Goal: Task Accomplishment & Management: Complete application form

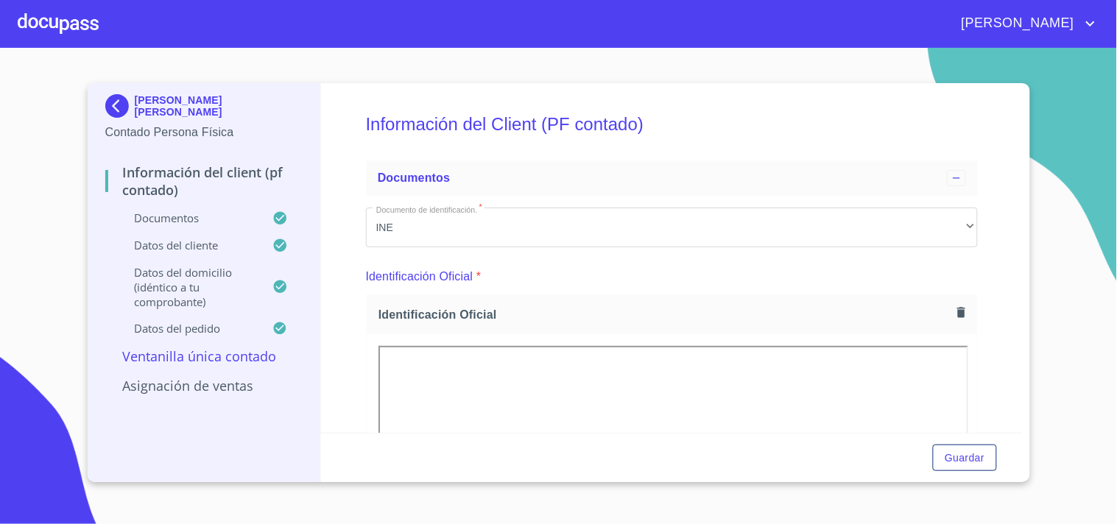
click at [67, 27] on div at bounding box center [58, 23] width 81 height 47
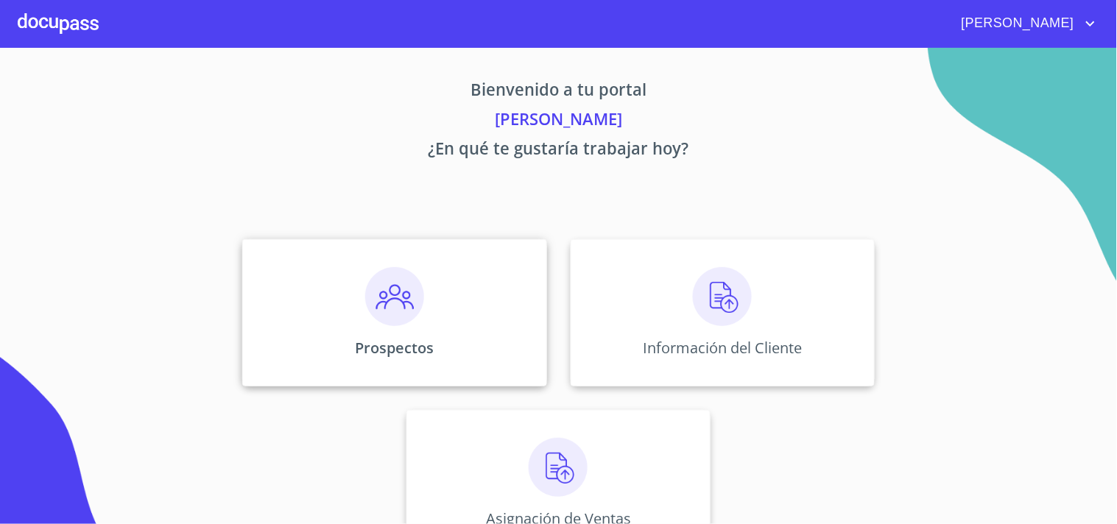
click at [403, 299] on img at bounding box center [394, 296] width 59 height 59
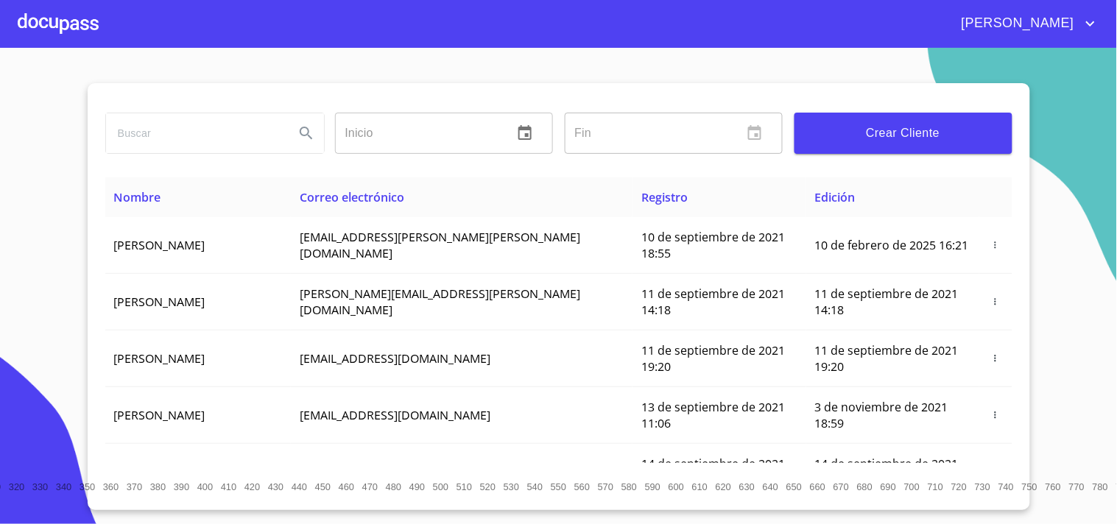
click at [201, 121] on input "search" at bounding box center [194, 133] width 177 height 40
type input "[PERSON_NAME]"
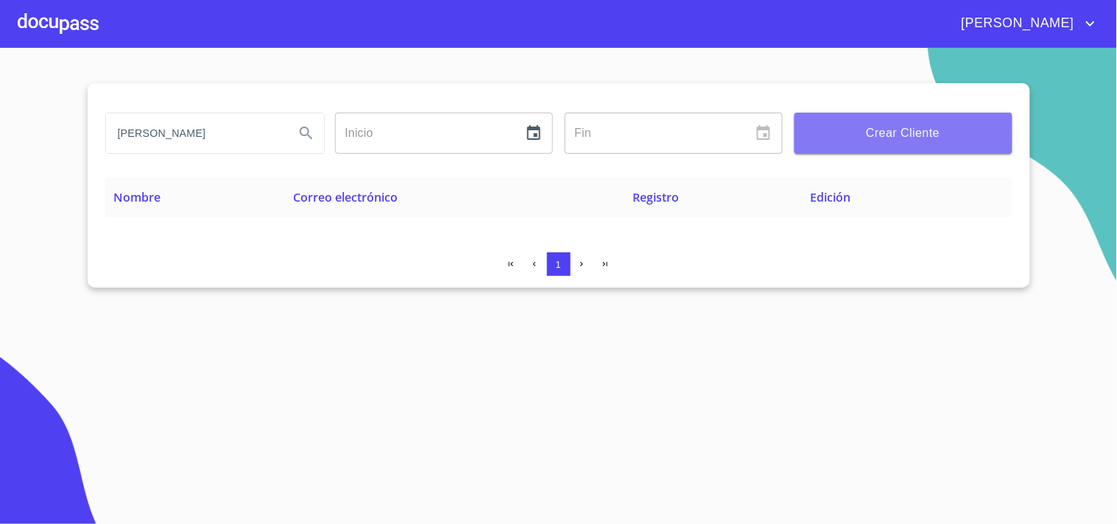
click at [839, 133] on span "Crear Cliente" at bounding box center [903, 133] width 194 height 21
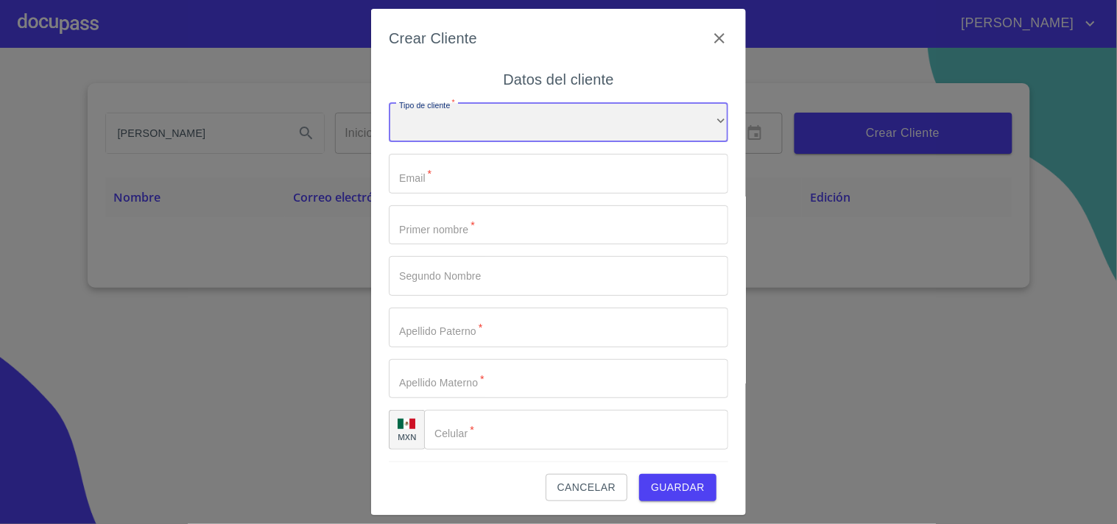
click at [526, 129] on div "​" at bounding box center [558, 123] width 339 height 40
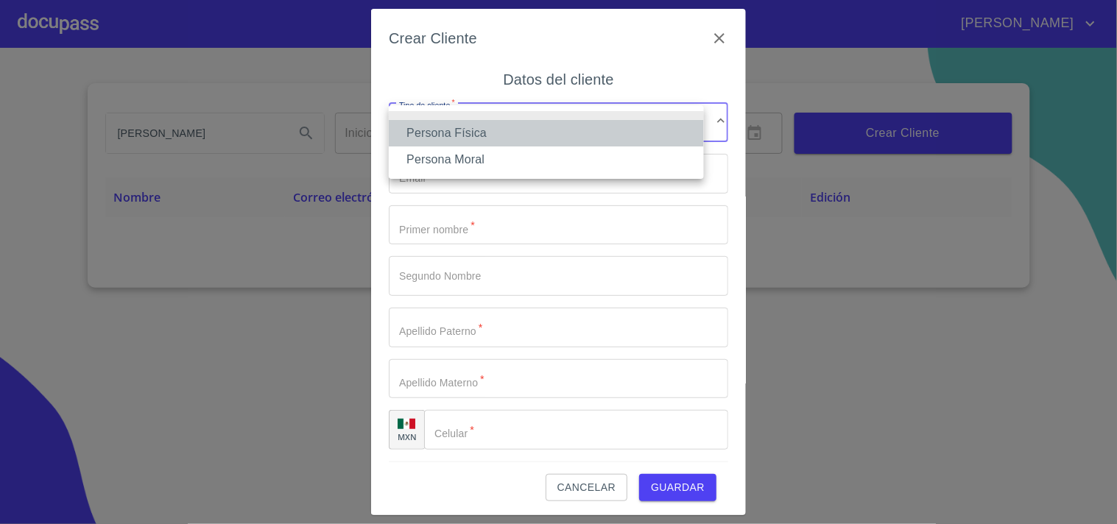
click at [486, 137] on li "Persona Física" at bounding box center [546, 133] width 315 height 27
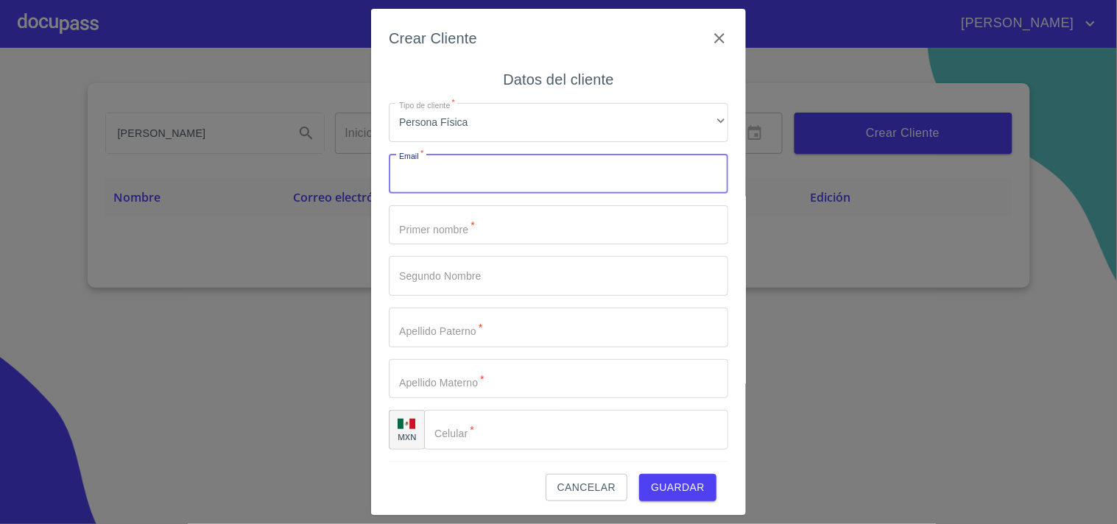
click at [468, 178] on input "Tipo de cliente   *" at bounding box center [558, 174] width 339 height 40
type input "[EMAIL_ADDRESS][DOMAIN_NAME]"
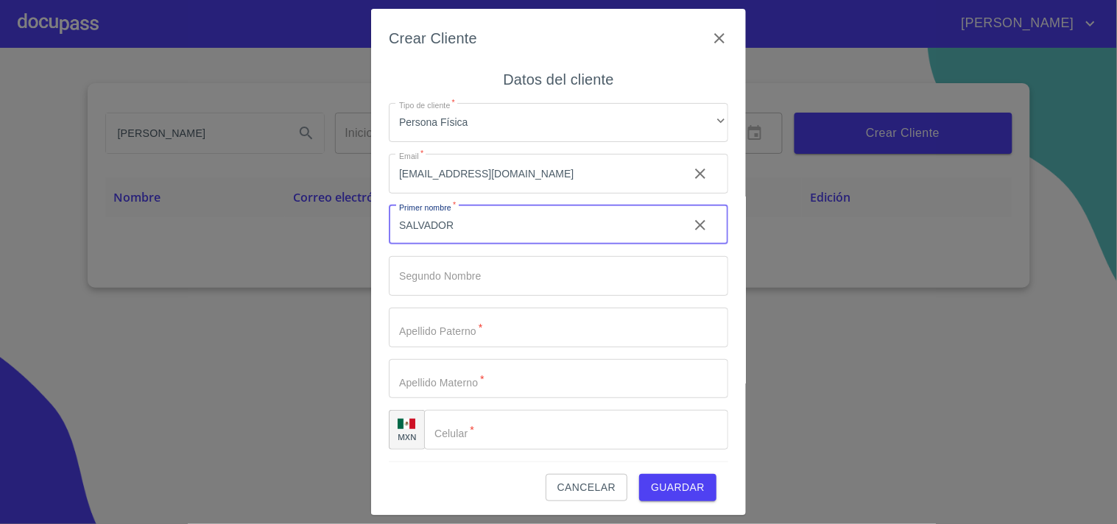
type input "SALVADOR"
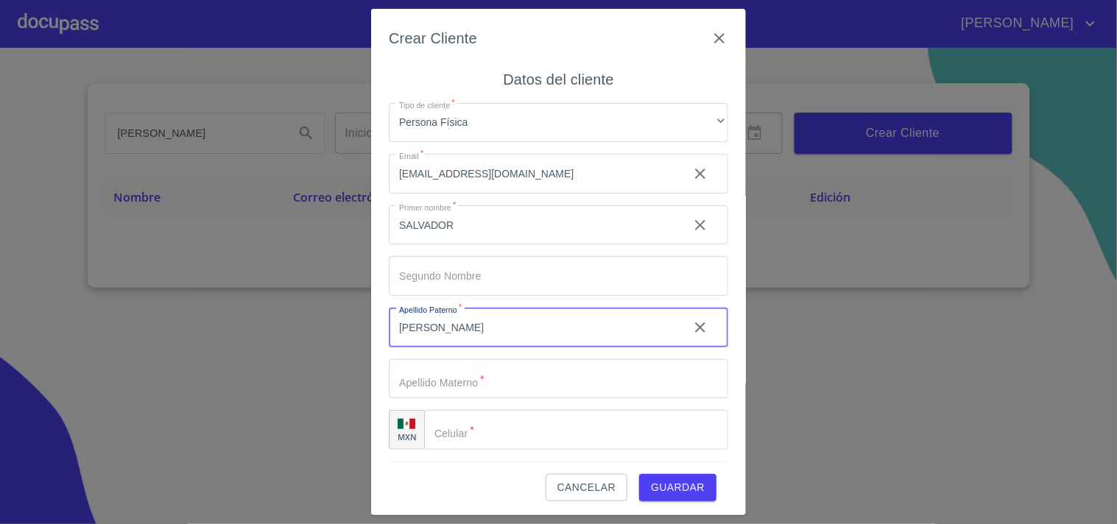
type input "[PERSON_NAME]"
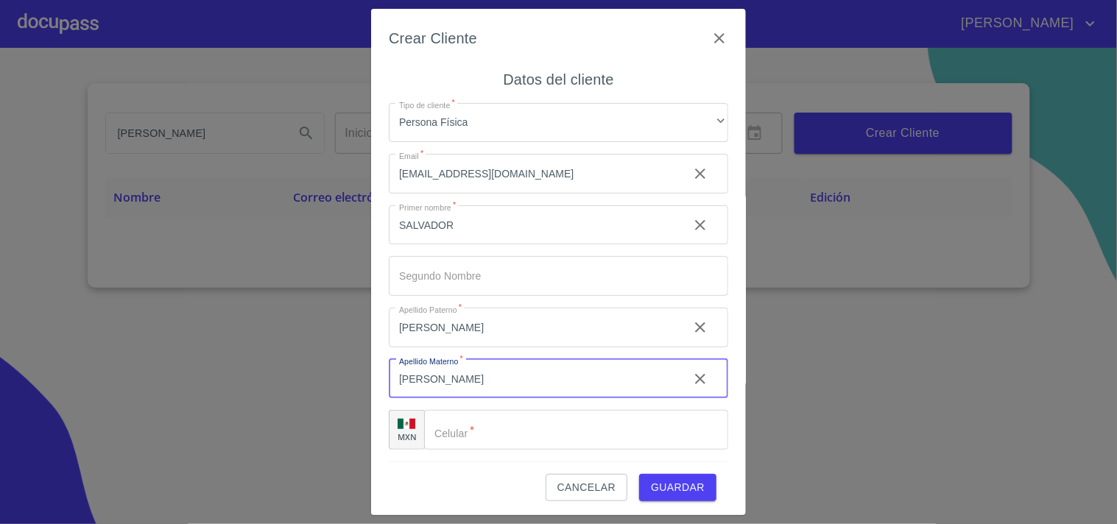
type input "[PERSON_NAME]"
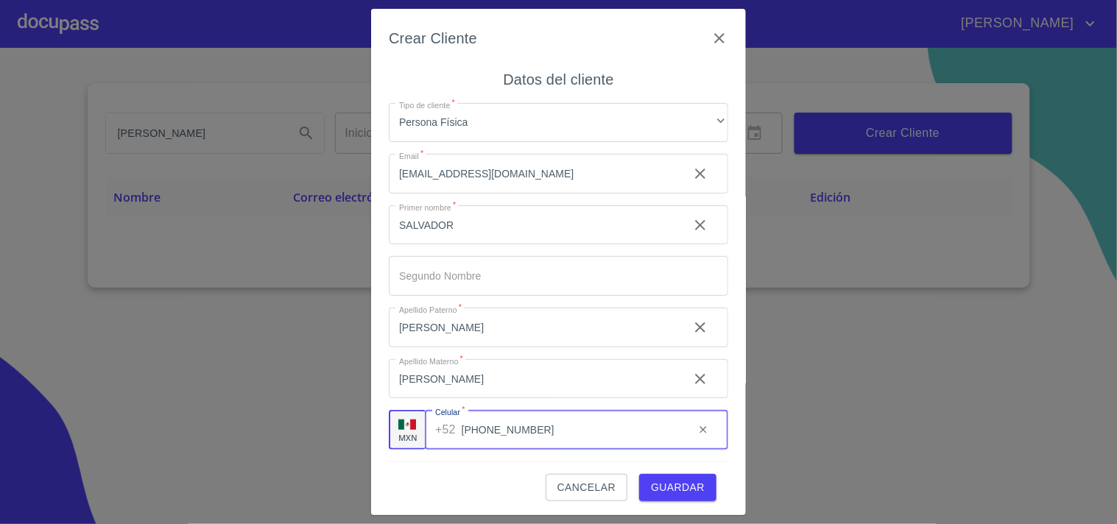
type input "[PHONE_NUMBER]"
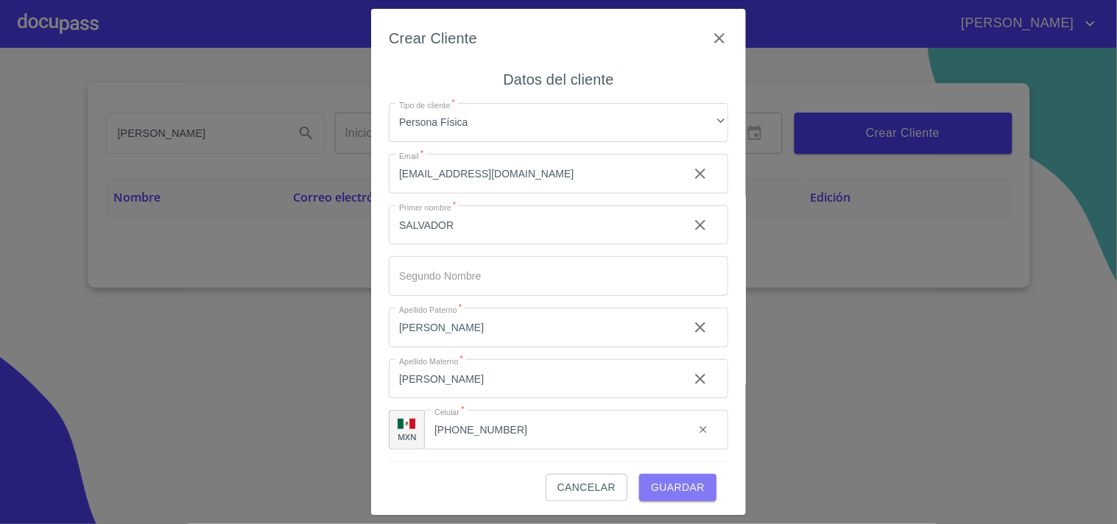
click at [673, 485] on span "Guardar" at bounding box center [678, 488] width 54 height 18
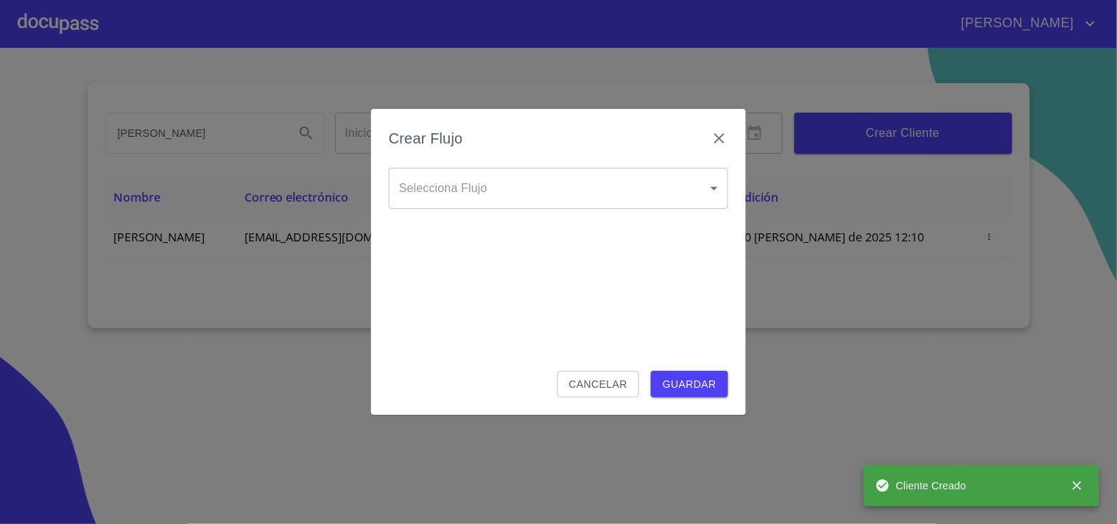
click at [503, 194] on body "[PERSON_NAME] ​ Fin ​ Crear Cliente Nombre Correo electrónico Registro Edición …" at bounding box center [558, 262] width 1117 height 524
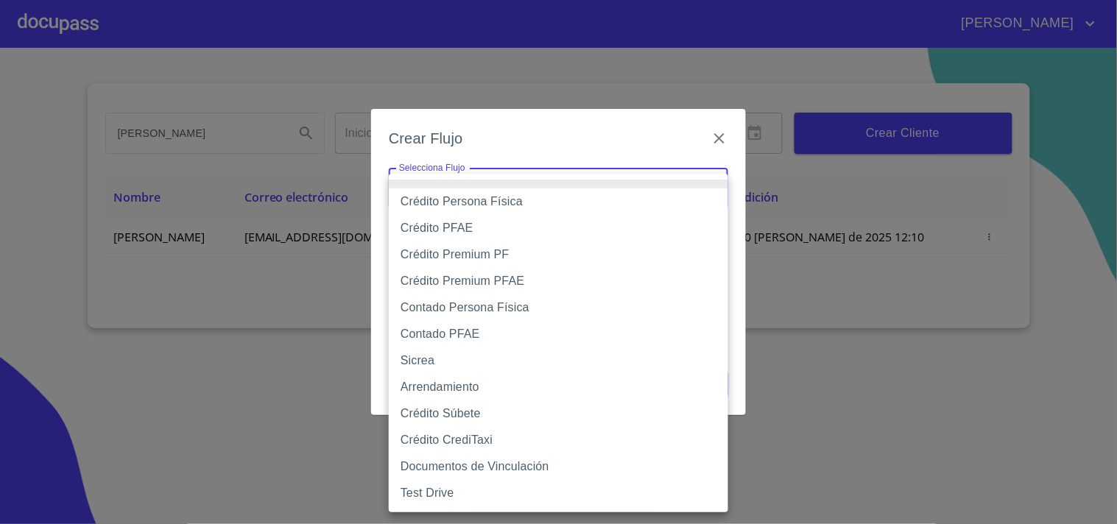
click at [468, 309] on li "Contado Persona Física" at bounding box center [558, 308] width 339 height 27
type input "60bf975b0d9865ccc2471536"
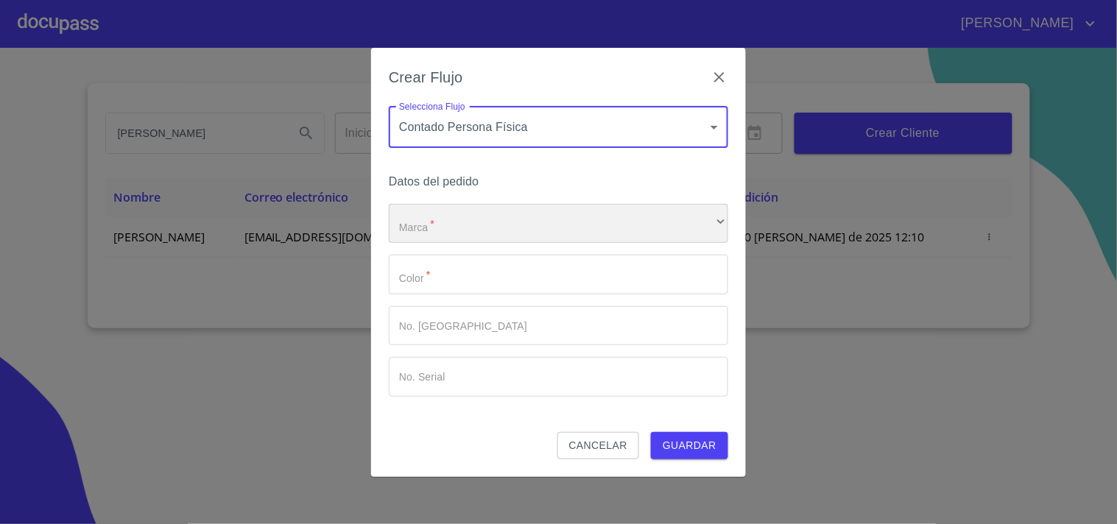
click at [445, 236] on div "​" at bounding box center [558, 224] width 339 height 40
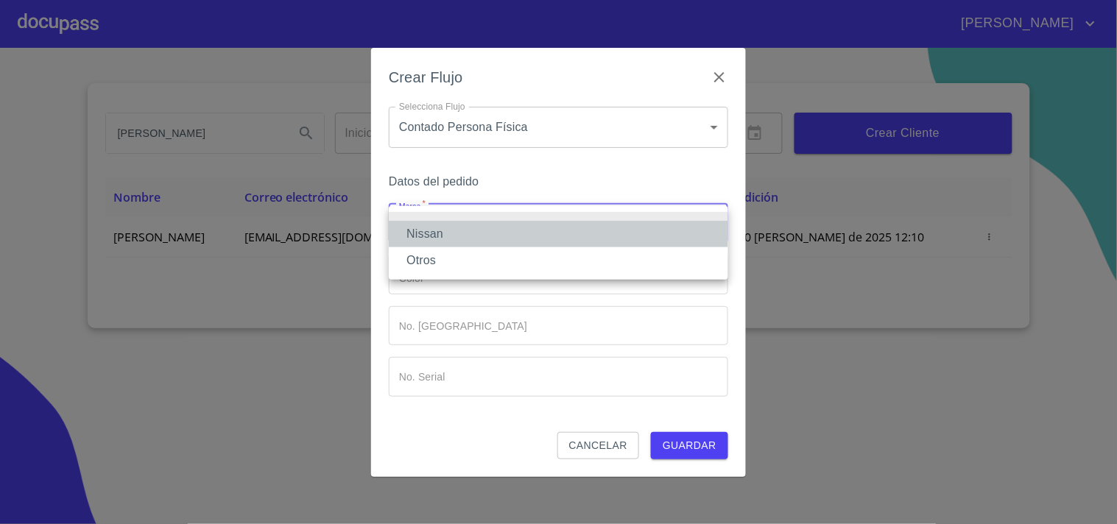
click at [445, 236] on li "Nissan" at bounding box center [558, 234] width 339 height 27
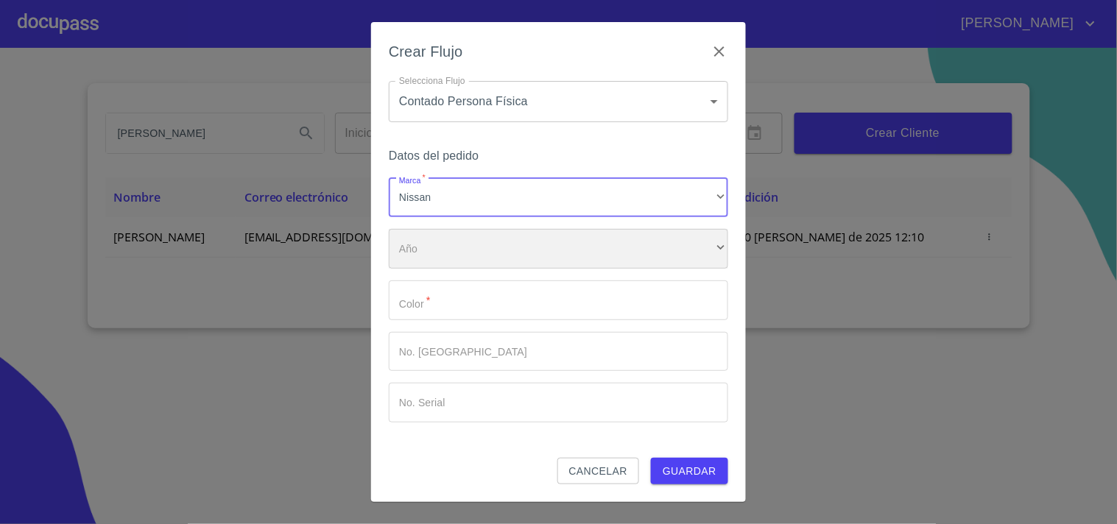
click at [444, 256] on div "​" at bounding box center [558, 249] width 339 height 40
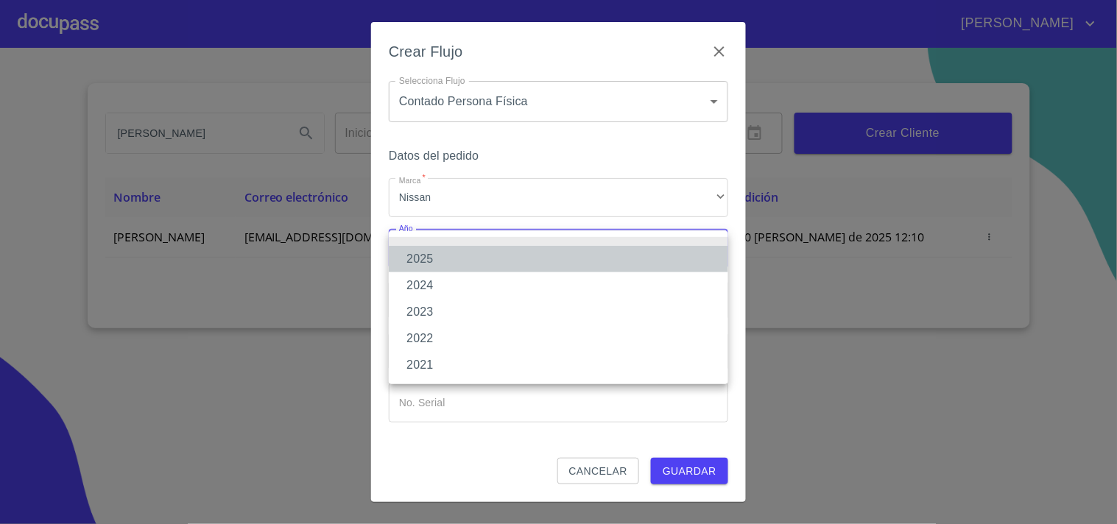
click at [440, 260] on li "2025" at bounding box center [558, 259] width 339 height 27
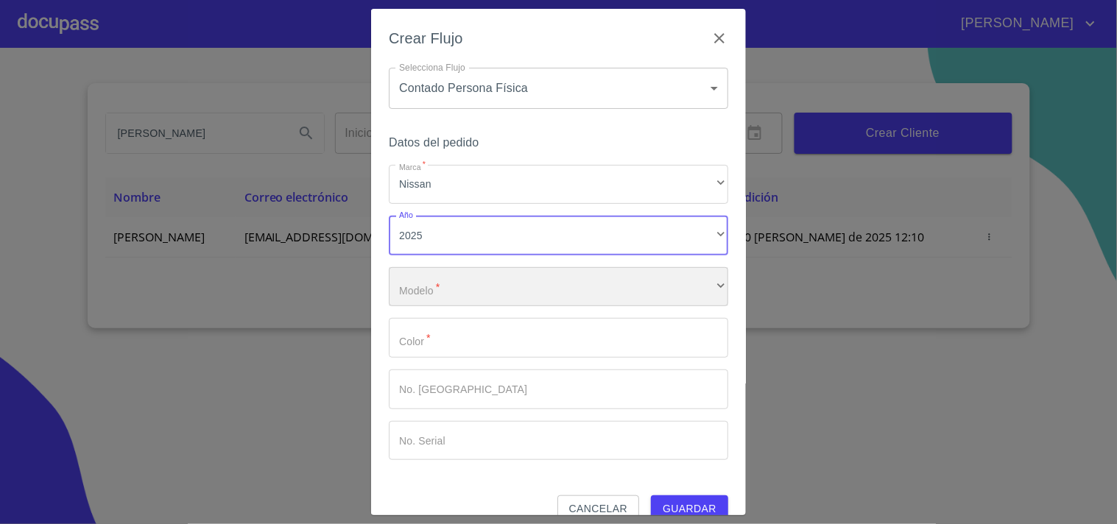
click at [459, 291] on div "​" at bounding box center [558, 287] width 339 height 40
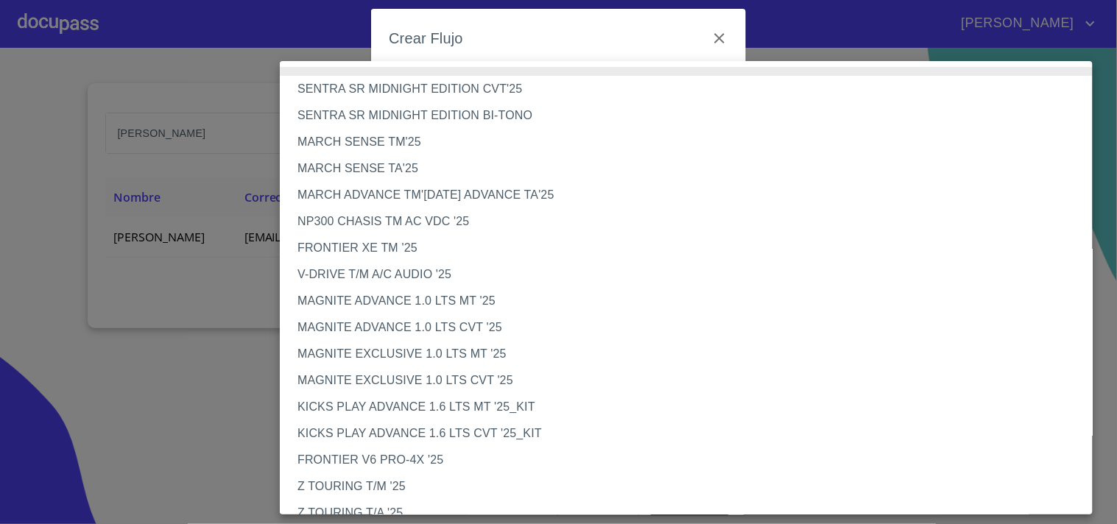
click at [437, 278] on li "V-DRIVE T/M A/C AUDIO '25" at bounding box center [692, 274] width 825 height 27
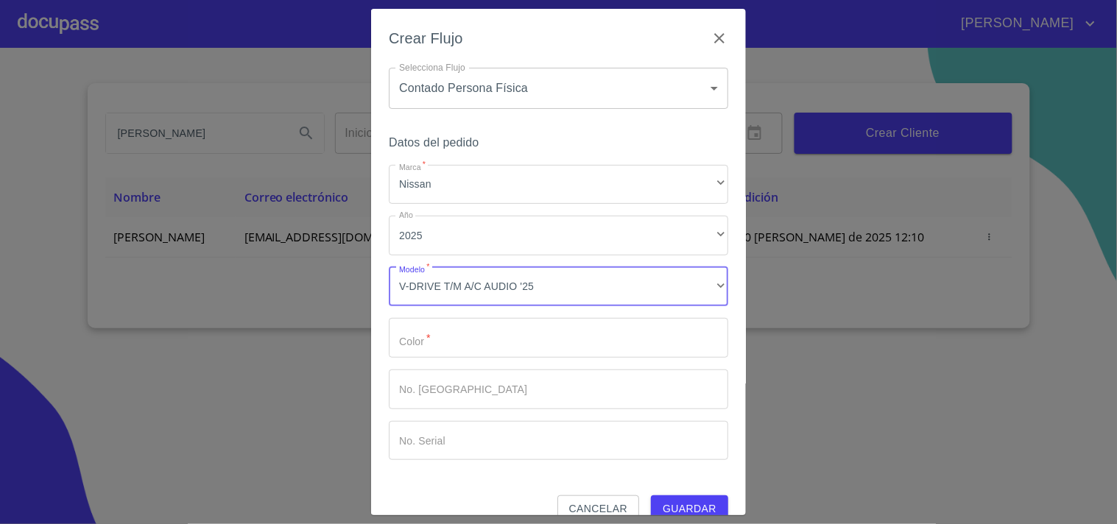
click at [448, 345] on input "Marca   *" at bounding box center [558, 338] width 339 height 40
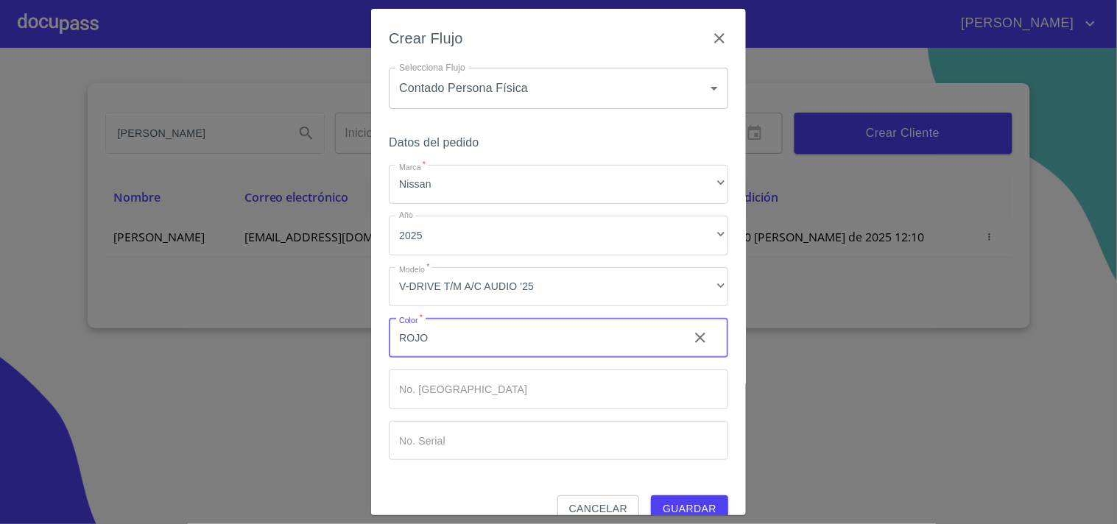
type input "ROJO"
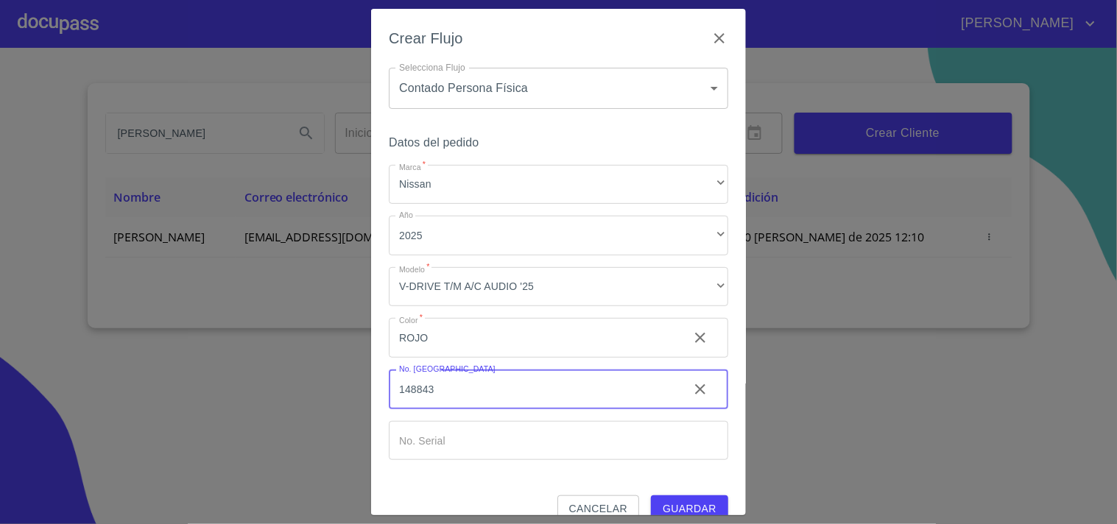
type input "148843"
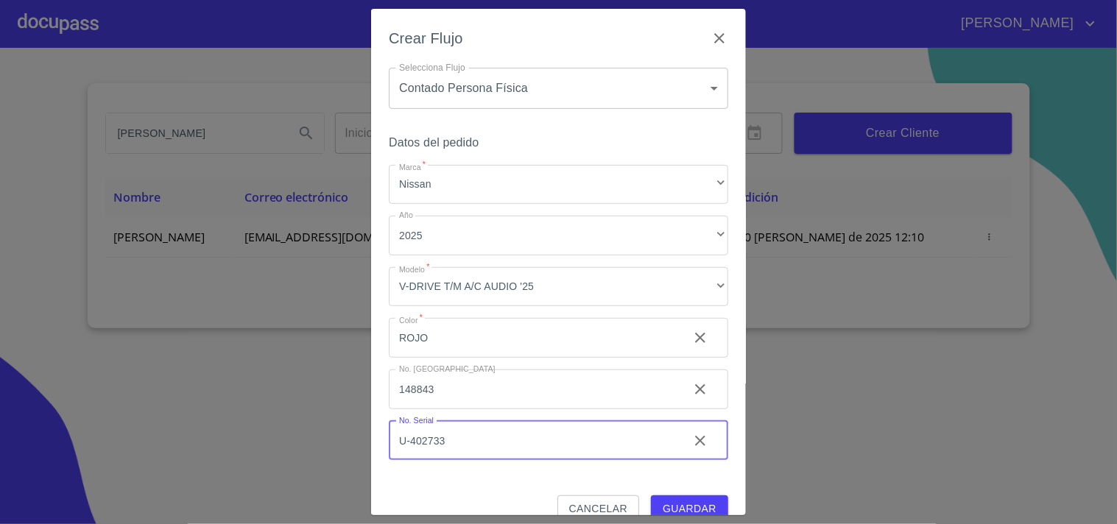
type input "U-402733"
click at [689, 501] on span "Guardar" at bounding box center [690, 509] width 54 height 18
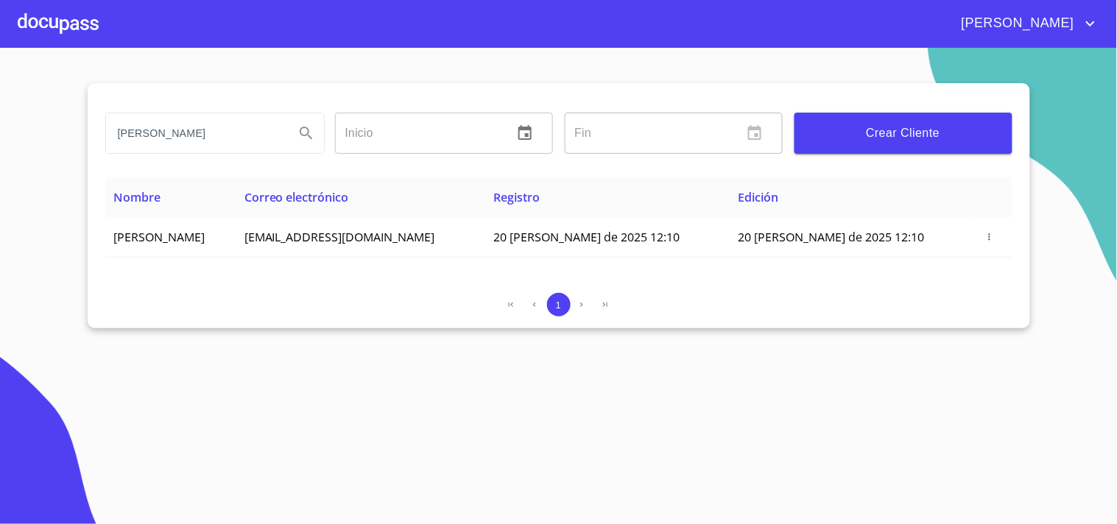
click at [64, 32] on div at bounding box center [58, 23] width 81 height 47
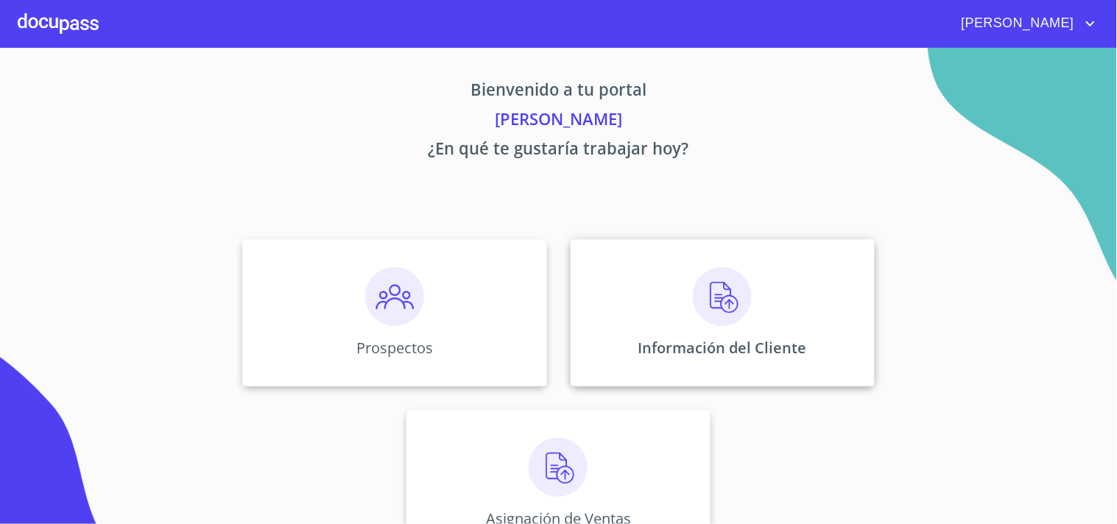
click at [730, 300] on img at bounding box center [722, 296] width 59 height 59
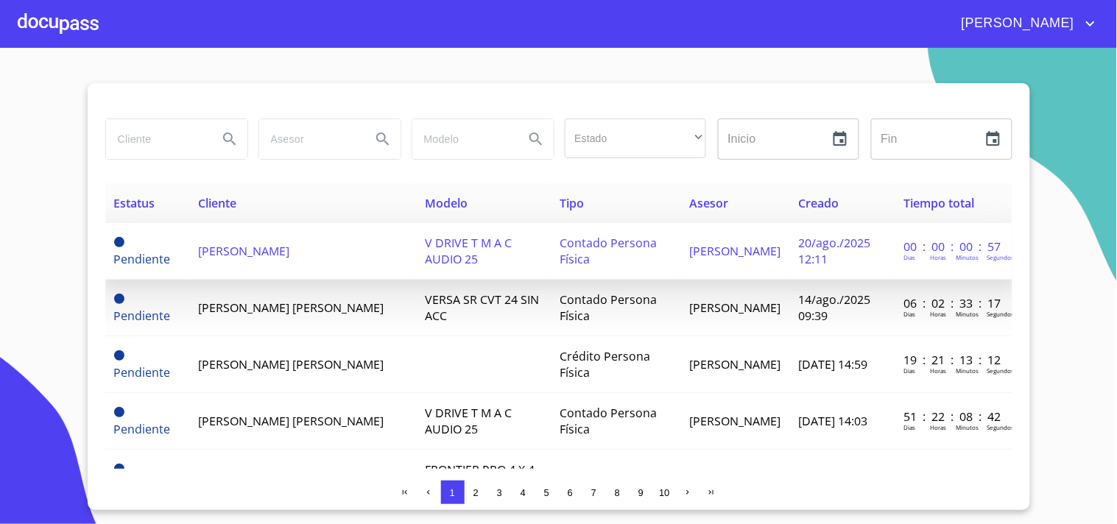
click at [289, 255] on span "[PERSON_NAME]" at bounding box center [243, 251] width 91 height 16
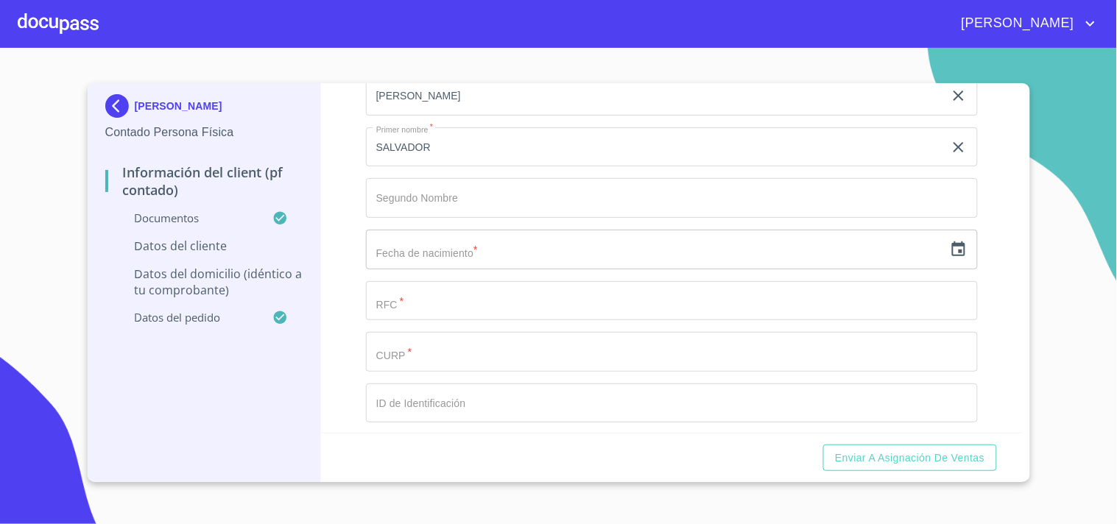
scroll to position [2872, 0]
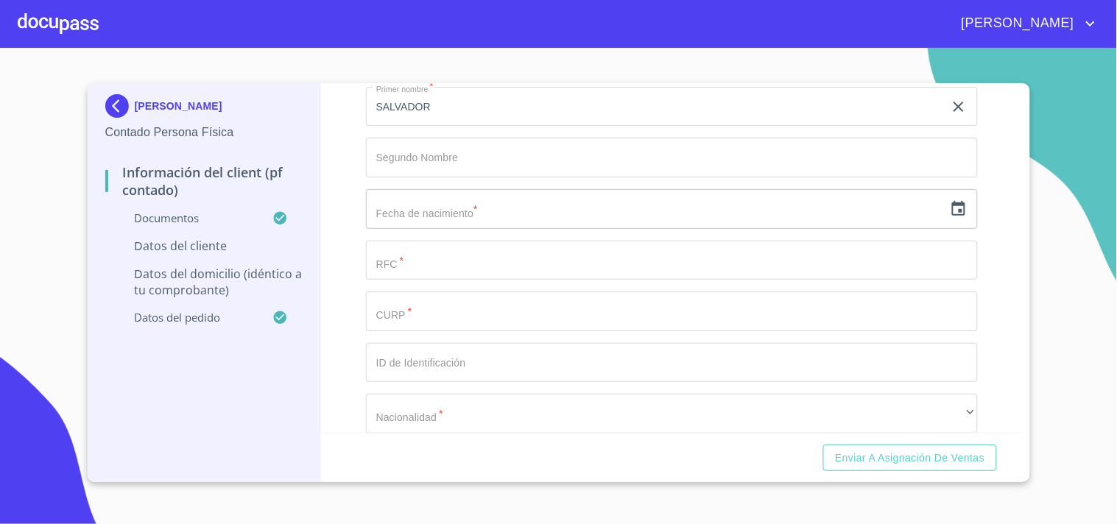
click at [459, 24] on input "Documento de identificación.   *" at bounding box center [655, 4] width 578 height 40
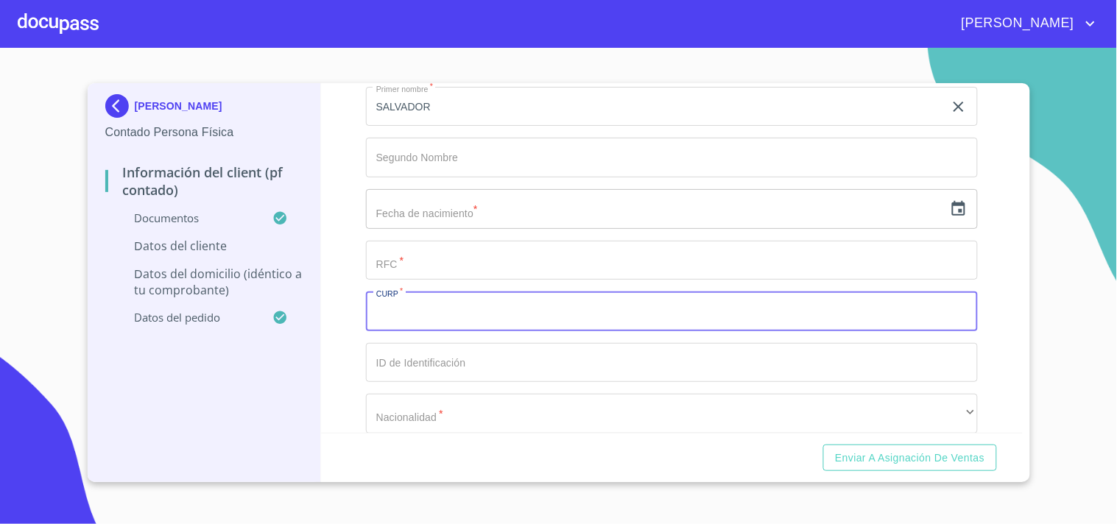
paste input "MEGS700701HJCNRL00"
type input "MEGS700701HJCNRL00"
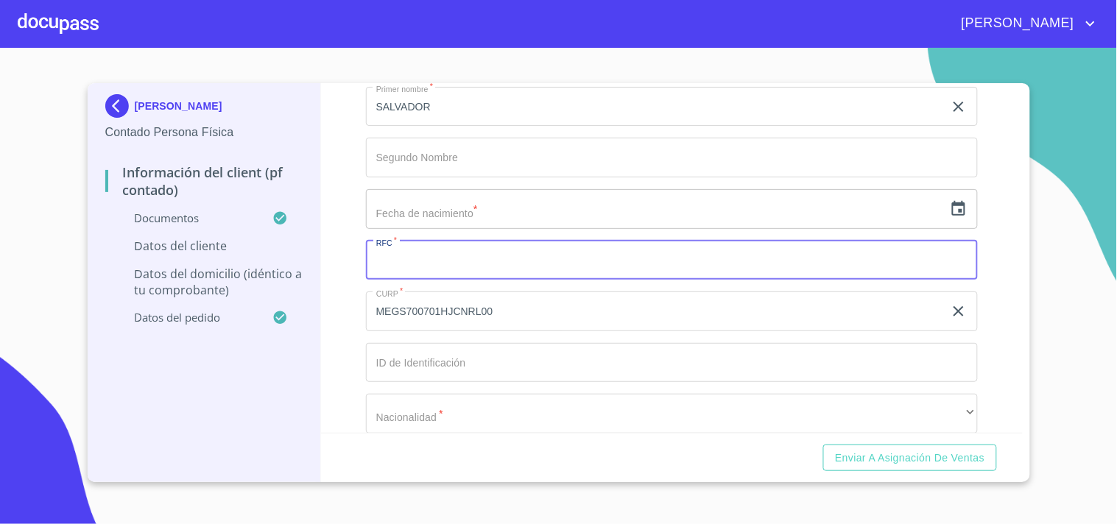
click at [437, 262] on input "Documento de identificación.   *" at bounding box center [672, 261] width 612 height 40
paste input "MEGS700701HJCNRL00"
type input "MEGS700701AK1"
click at [465, 24] on input "Documento de identificación.   *" at bounding box center [655, 4] width 578 height 40
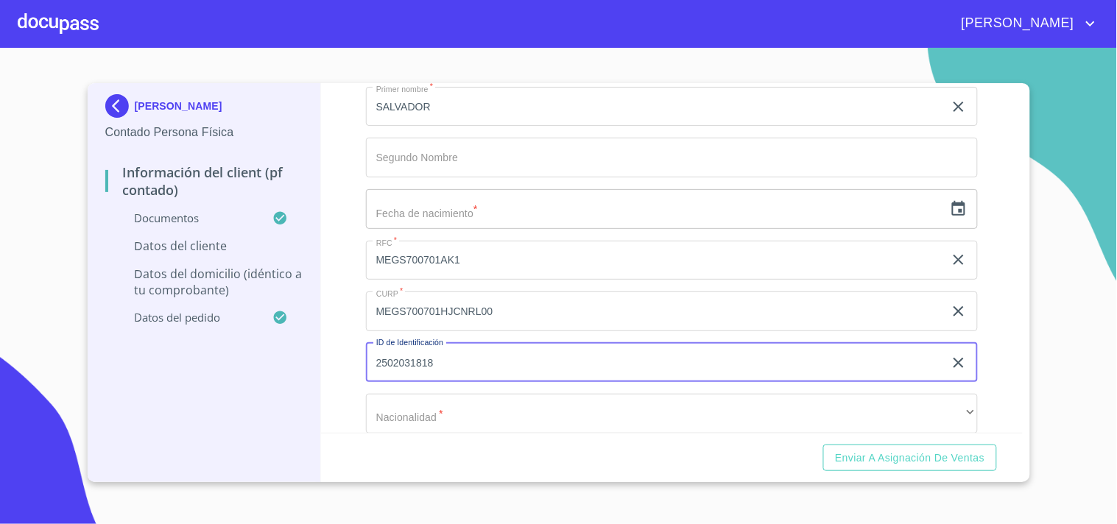
type input "2502031818"
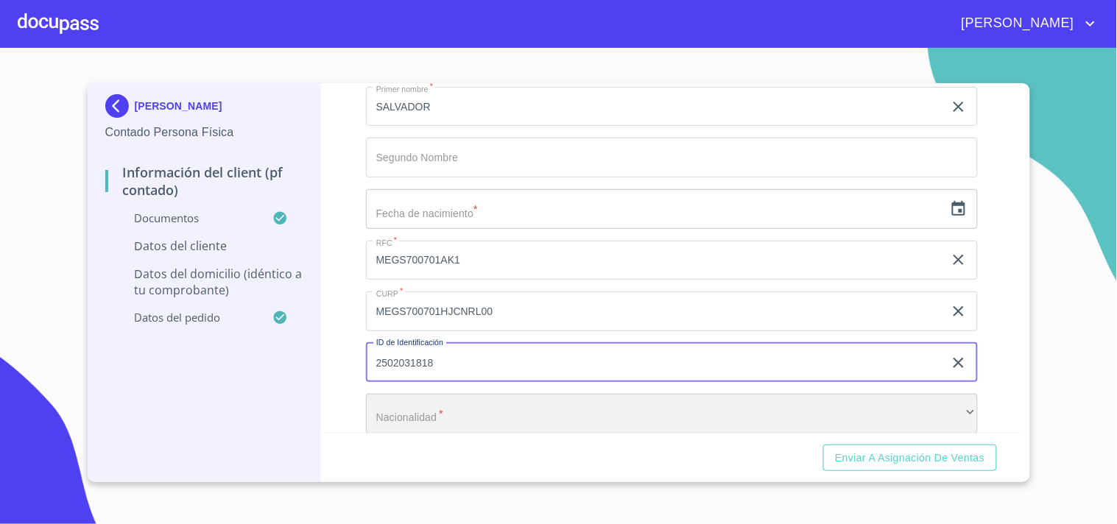
click at [423, 395] on div "​" at bounding box center [672, 414] width 612 height 40
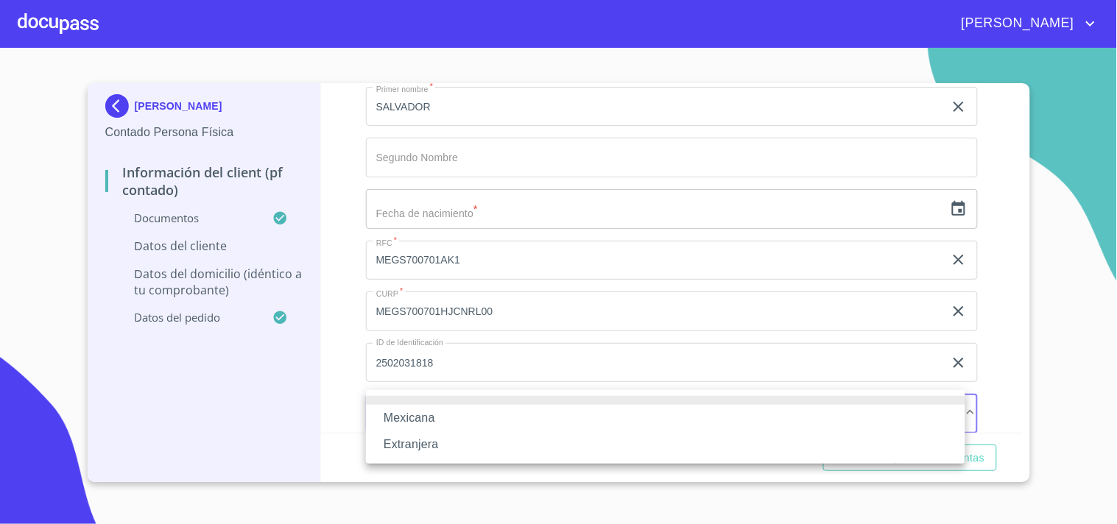
click at [415, 413] on li "Mexicana" at bounding box center [665, 418] width 599 height 27
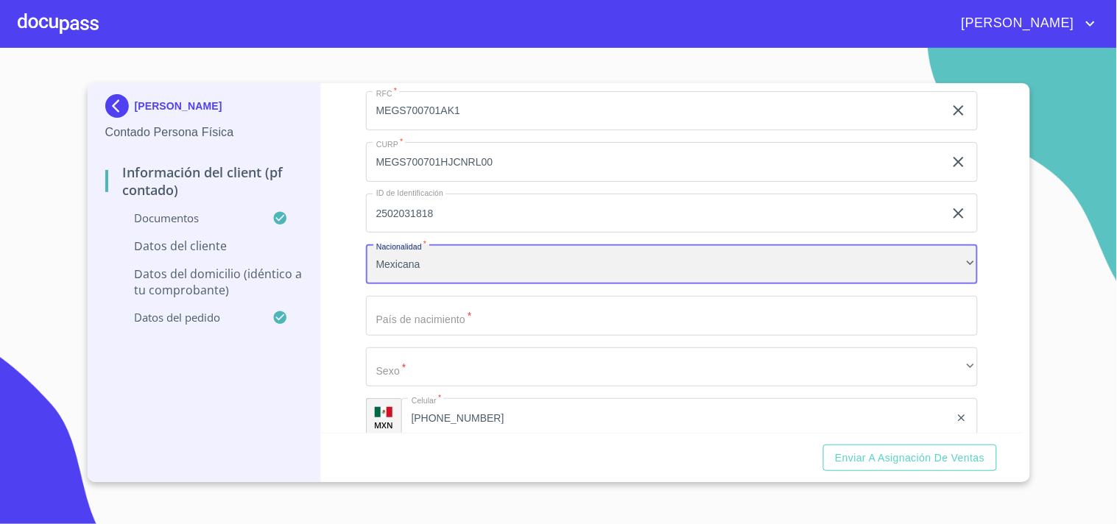
scroll to position [3117, 0]
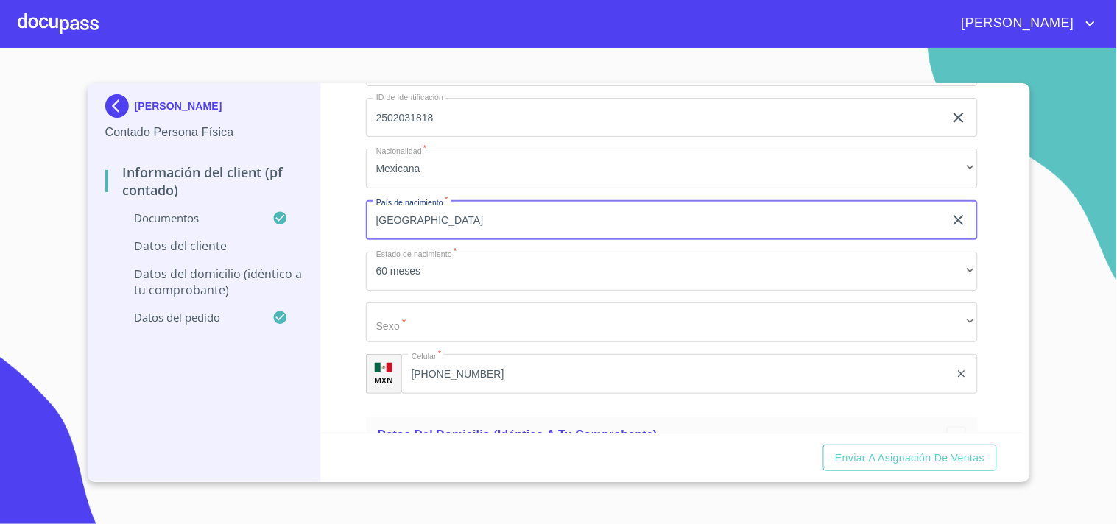
type input "[GEOGRAPHIC_DATA]"
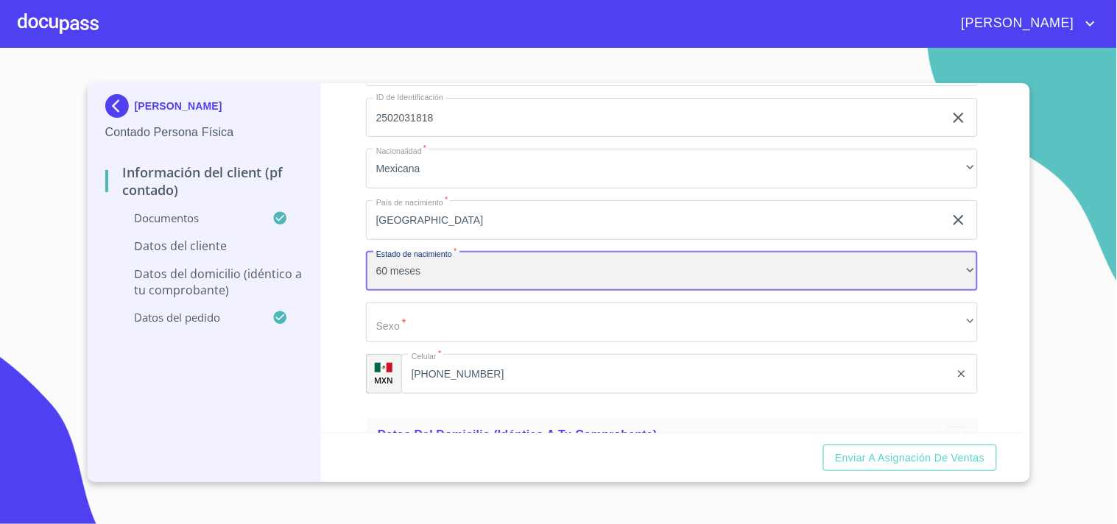
click at [432, 269] on div "60 meses" at bounding box center [672, 272] width 612 height 40
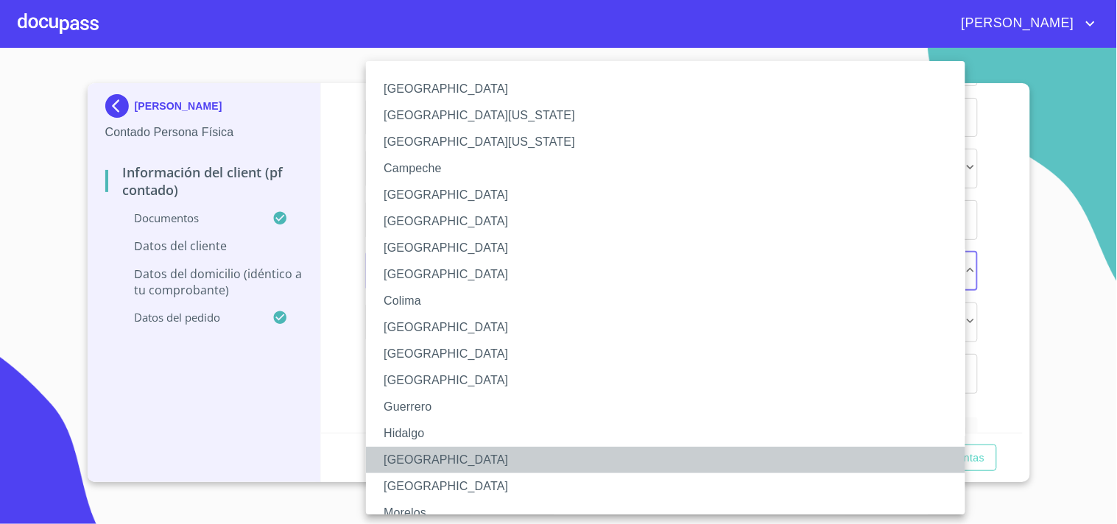
click at [412, 454] on li "[GEOGRAPHIC_DATA]" at bounding box center [672, 460] width 612 height 27
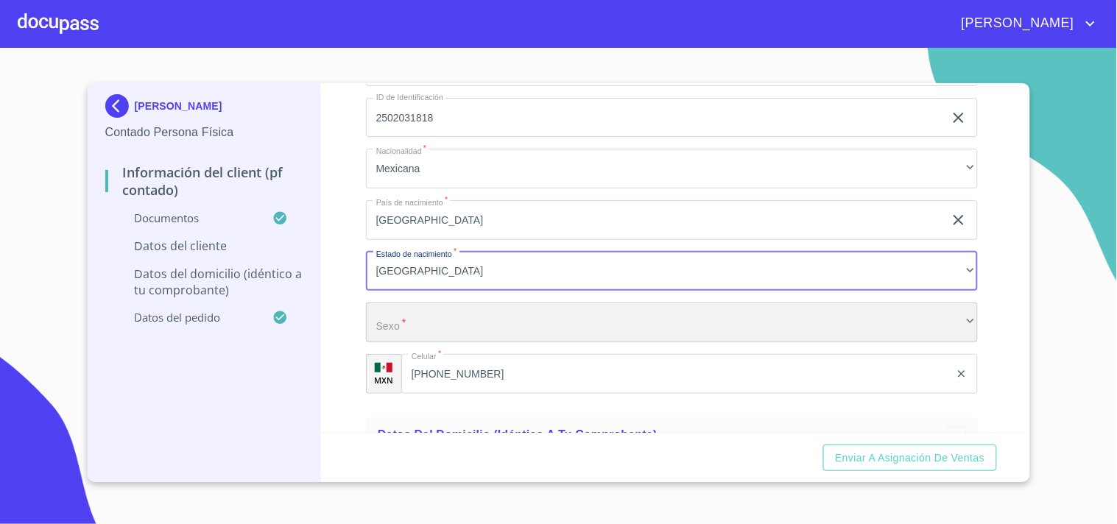
click at [415, 311] on div "​" at bounding box center [672, 323] width 612 height 40
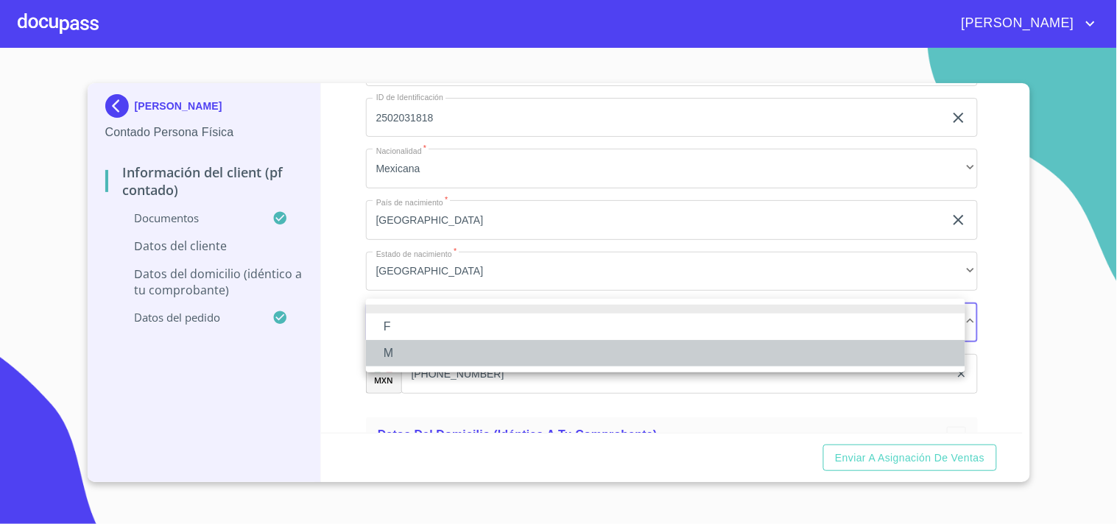
click at [405, 342] on li "M" at bounding box center [665, 353] width 599 height 27
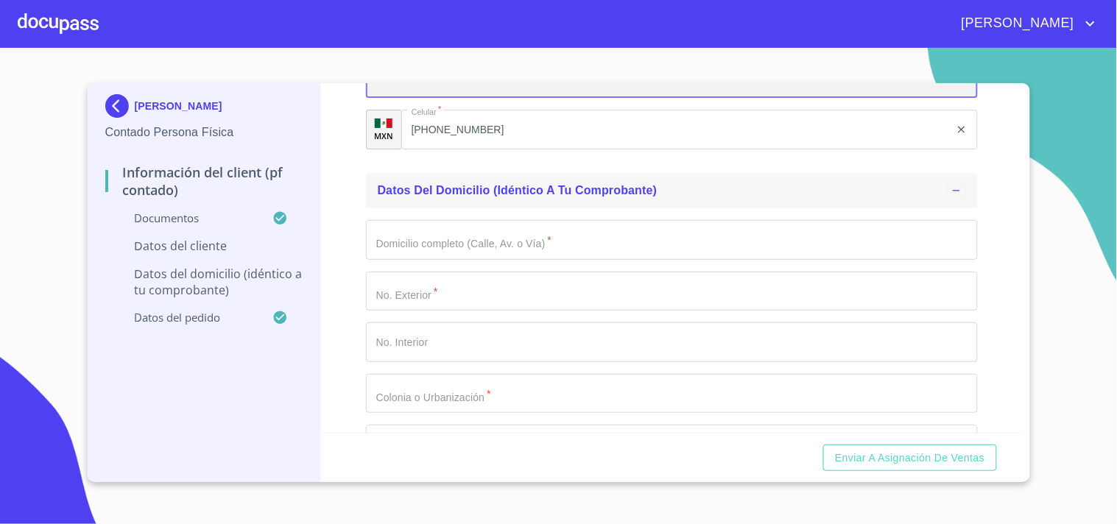
scroll to position [3362, 0]
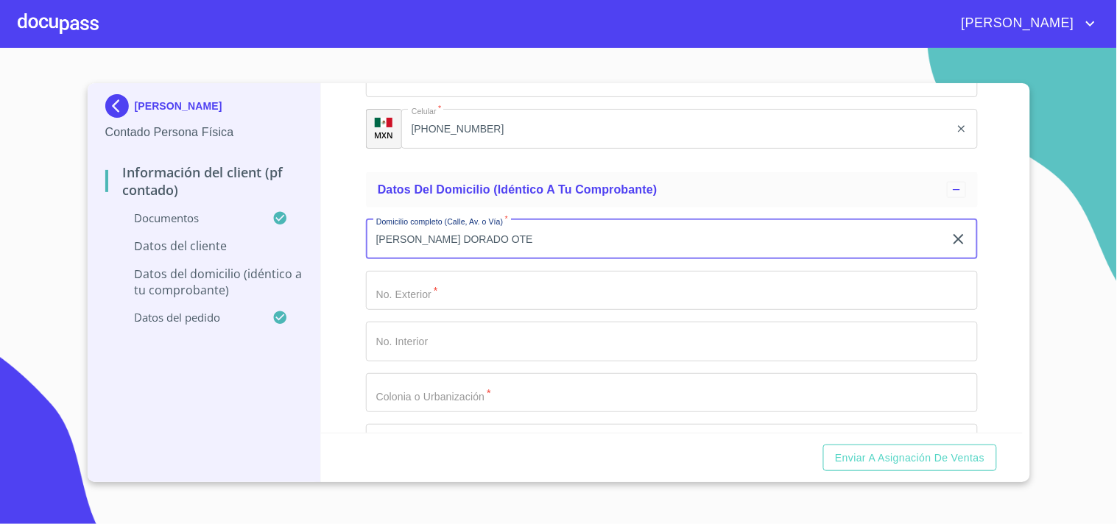
type input "[PERSON_NAME] DORADO OTE"
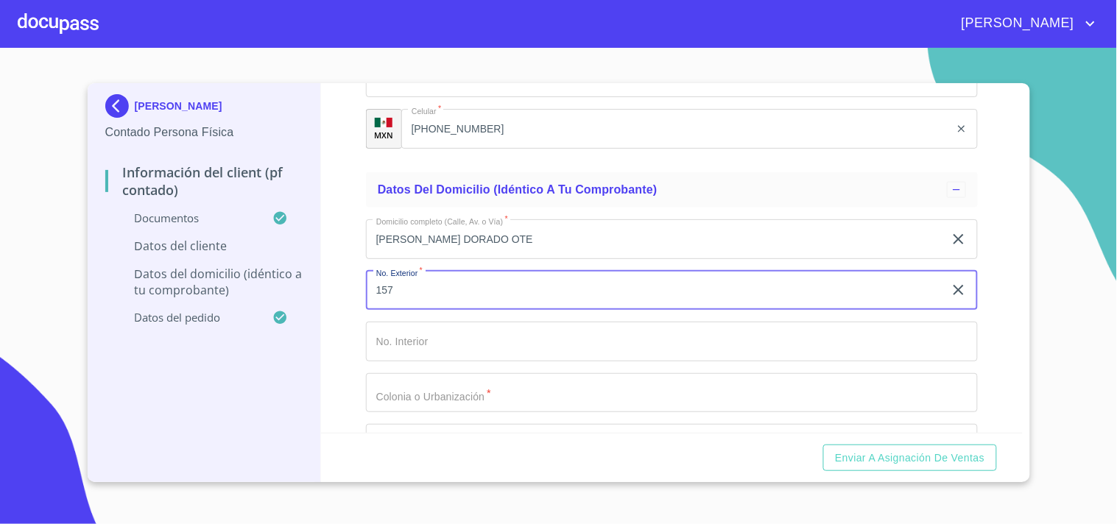
type input "157"
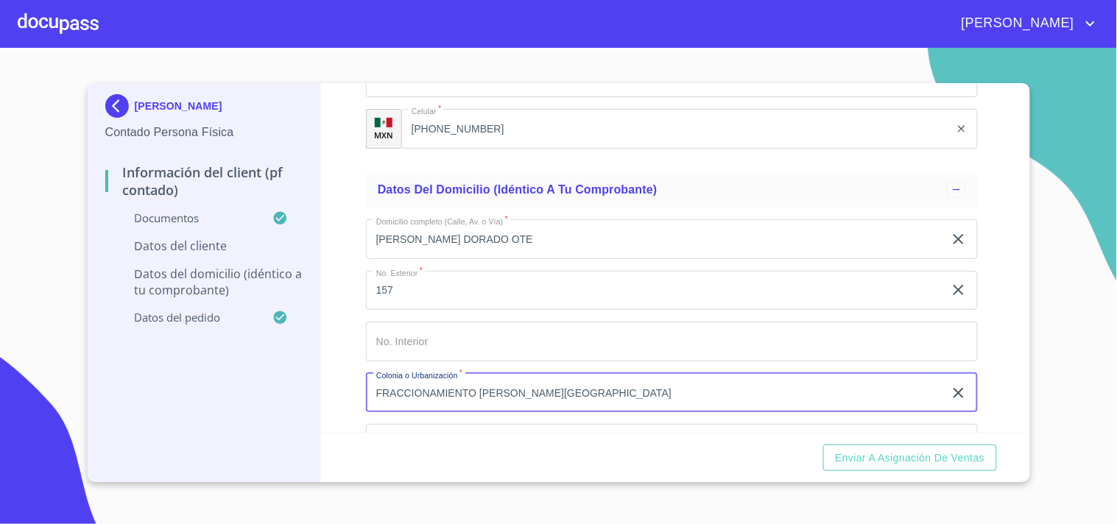
type input "FRACCIONAMIENTO [PERSON_NAME][GEOGRAPHIC_DATA]"
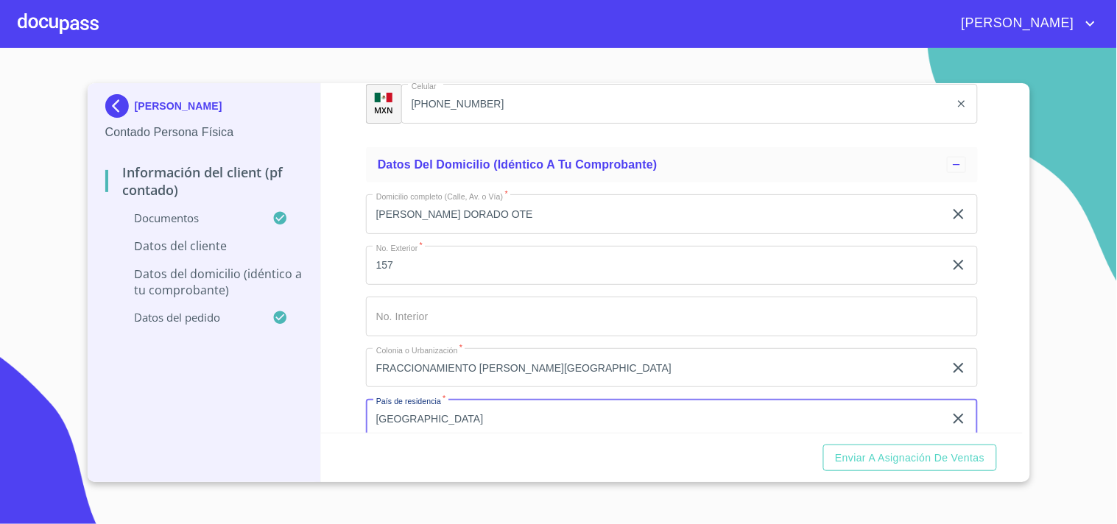
type input "[GEOGRAPHIC_DATA]"
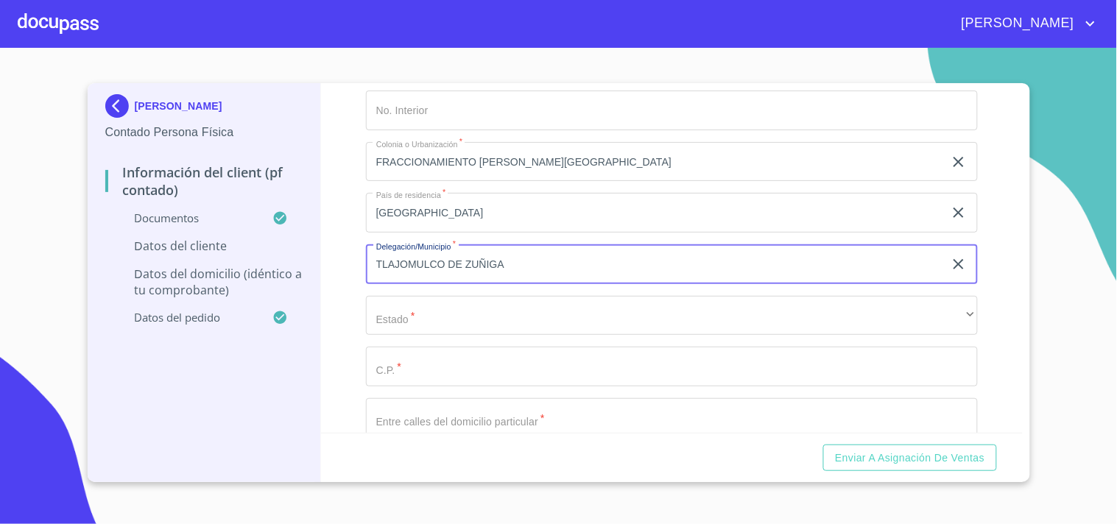
type input "TLAJOMULCO DE ZUÑIGA"
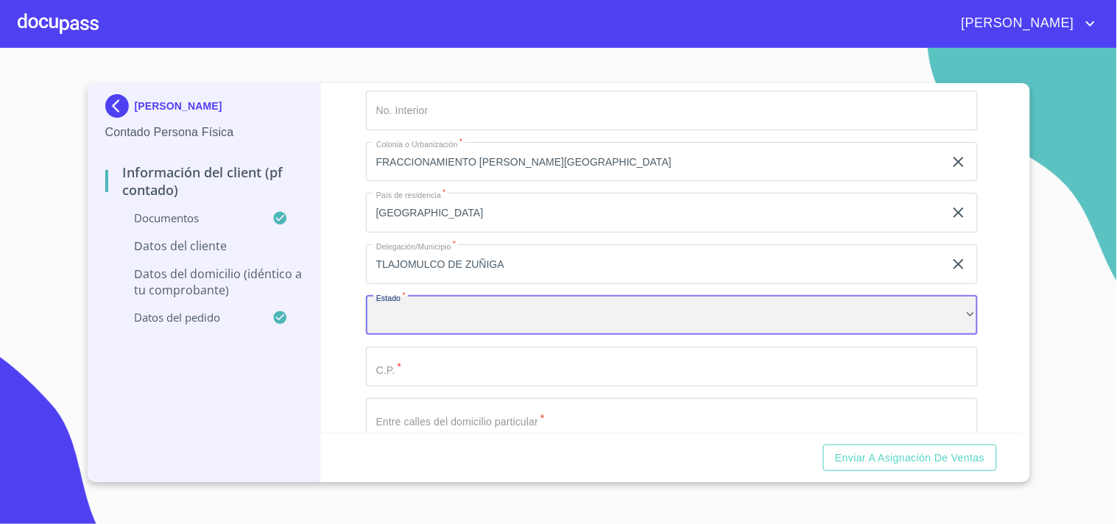
click at [506, 322] on div "​" at bounding box center [672, 316] width 612 height 40
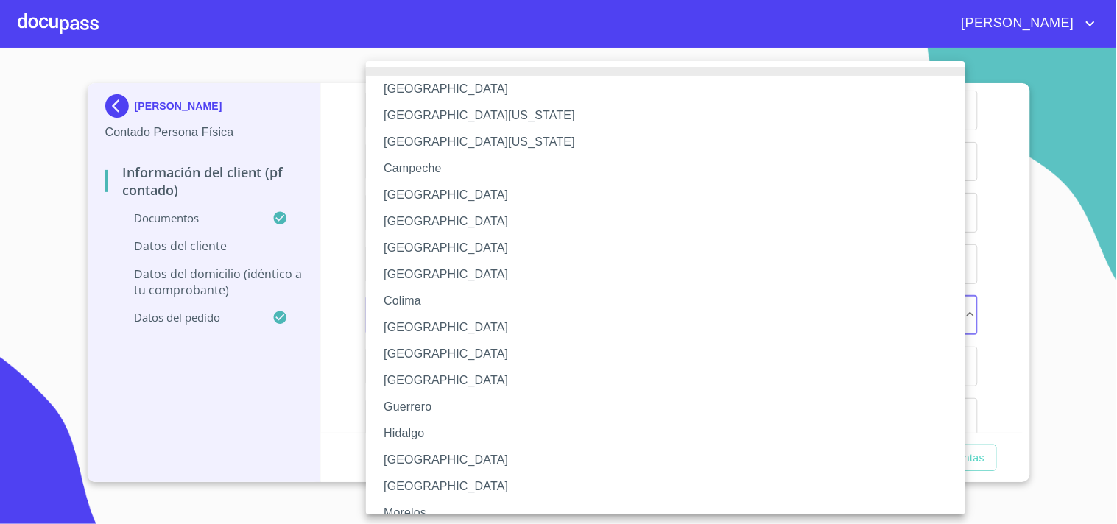
click at [403, 458] on li "[GEOGRAPHIC_DATA]" at bounding box center [672, 460] width 612 height 27
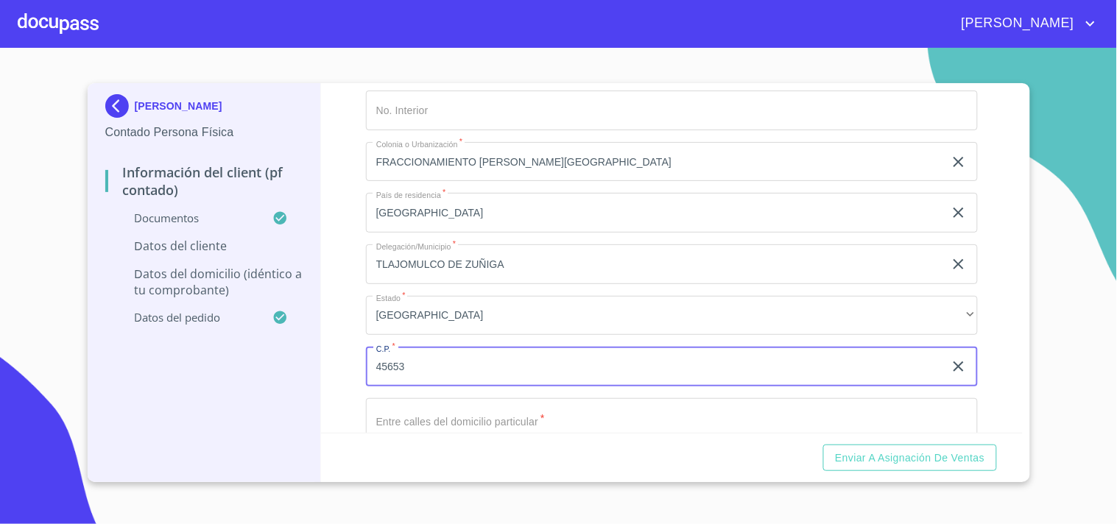
type input "45653"
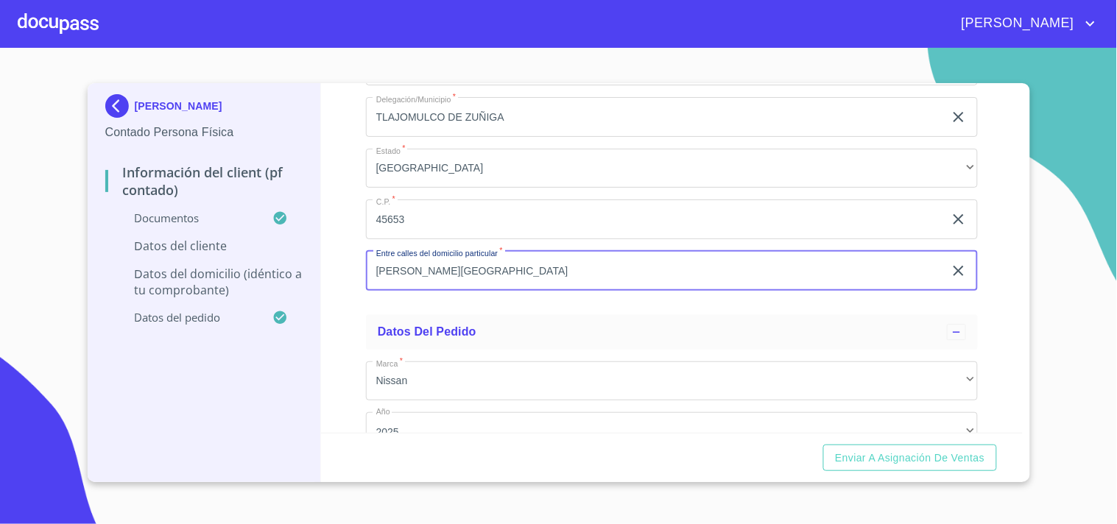
scroll to position [3838, 0]
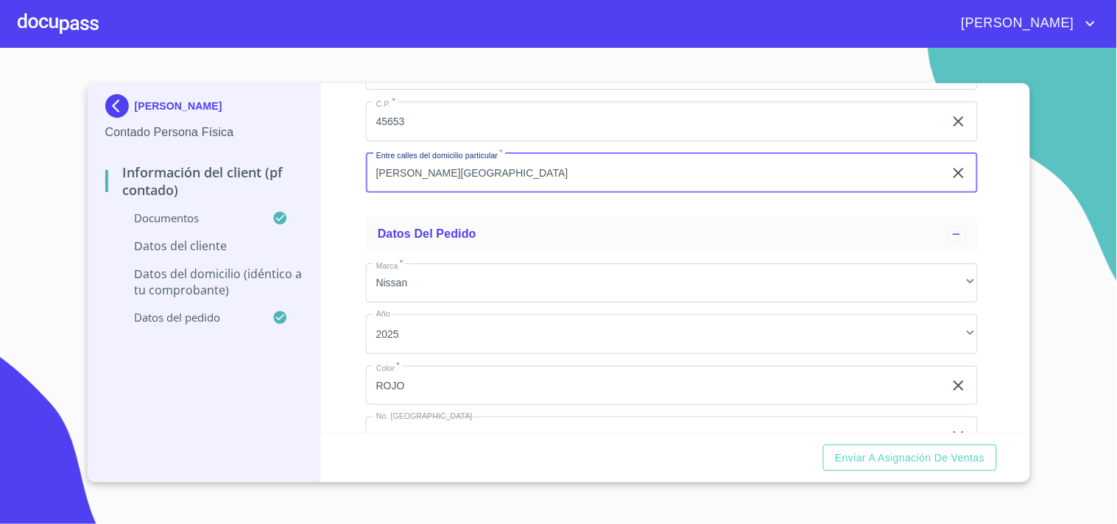
type input "[PERSON_NAME][GEOGRAPHIC_DATA]"
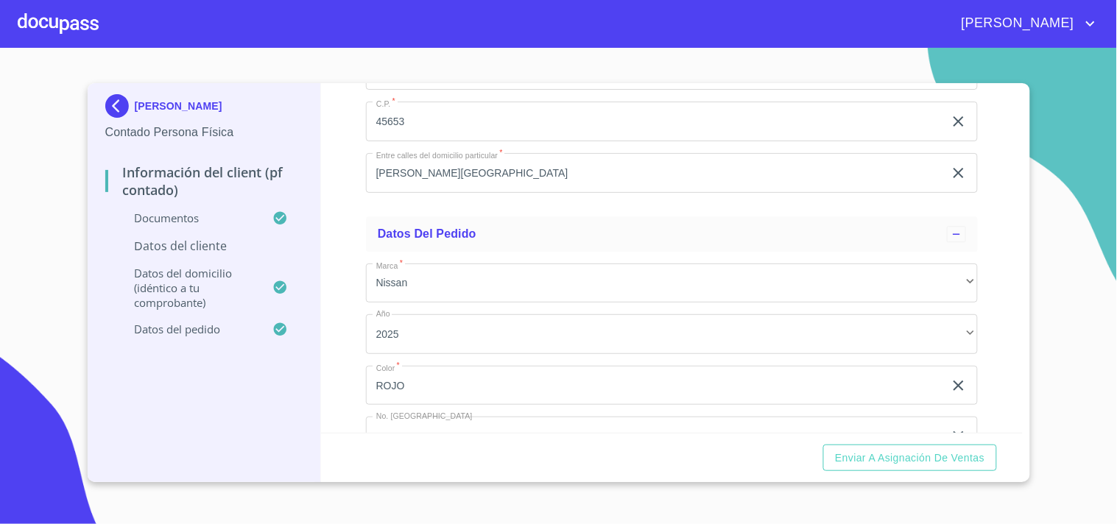
click at [361, 302] on div "Información del Client (PF contado) Documentos Documento de identificación.   *…" at bounding box center [672, 258] width 702 height 350
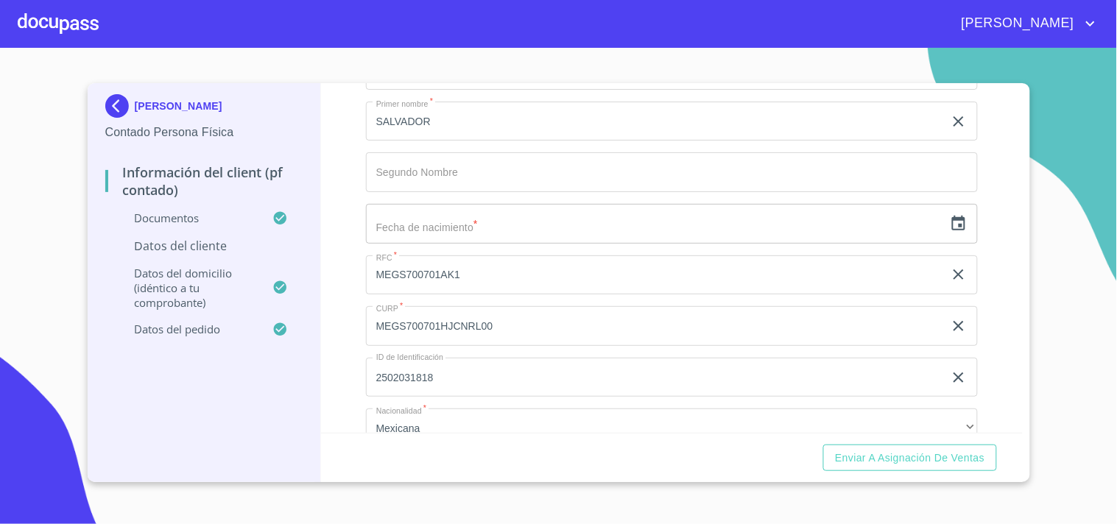
scroll to position [2774, 0]
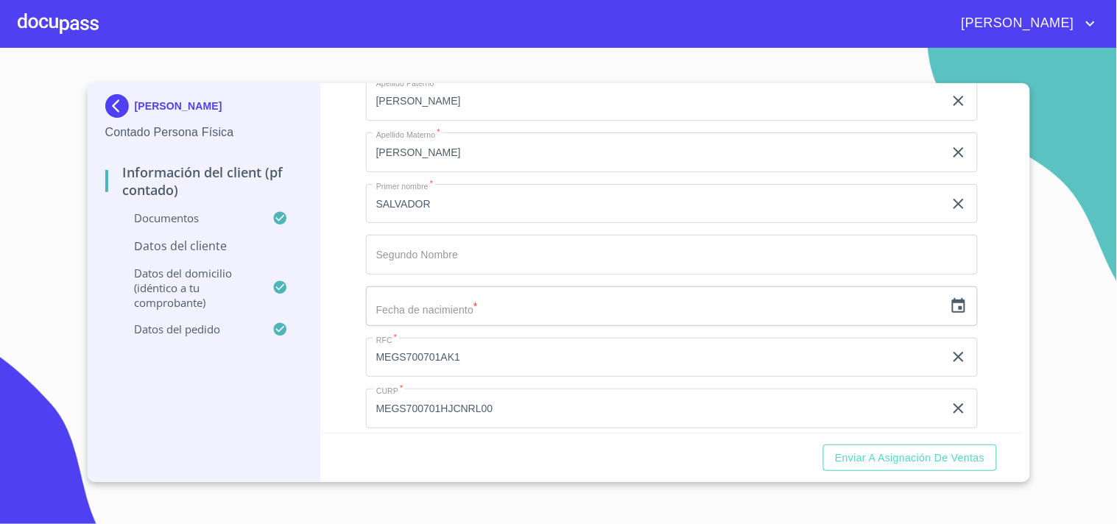
click at [952, 298] on icon "button" at bounding box center [958, 305] width 13 height 15
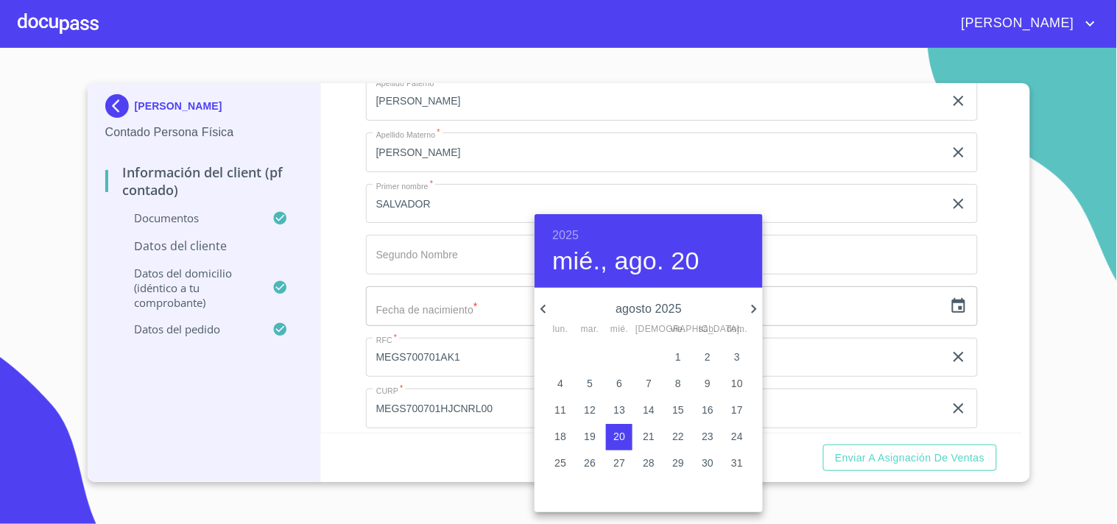
click at [571, 236] on h6 "2025" at bounding box center [565, 235] width 27 height 21
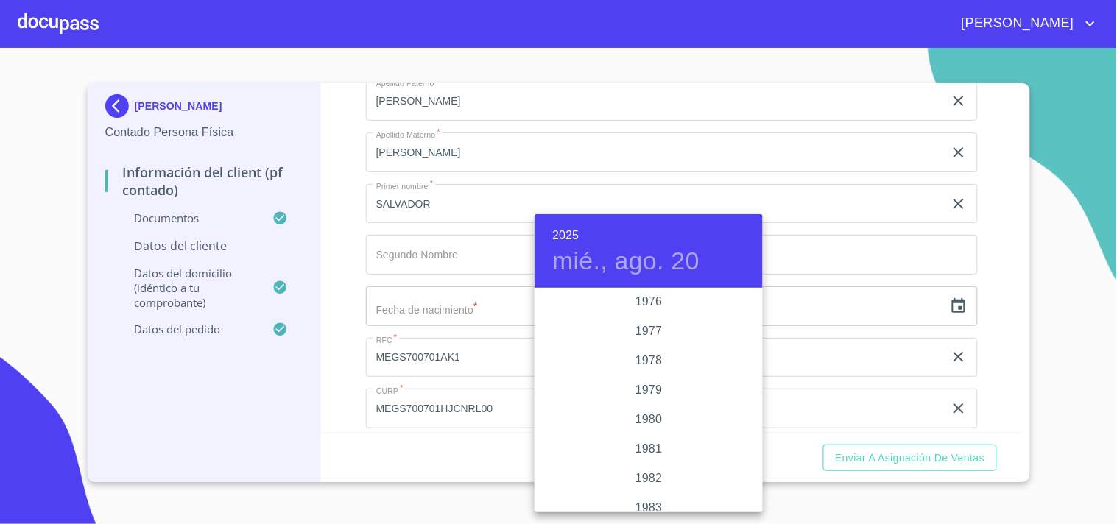
scroll to position [1312, 0]
click at [644, 317] on div "1970" at bounding box center [649, 317] width 228 height 29
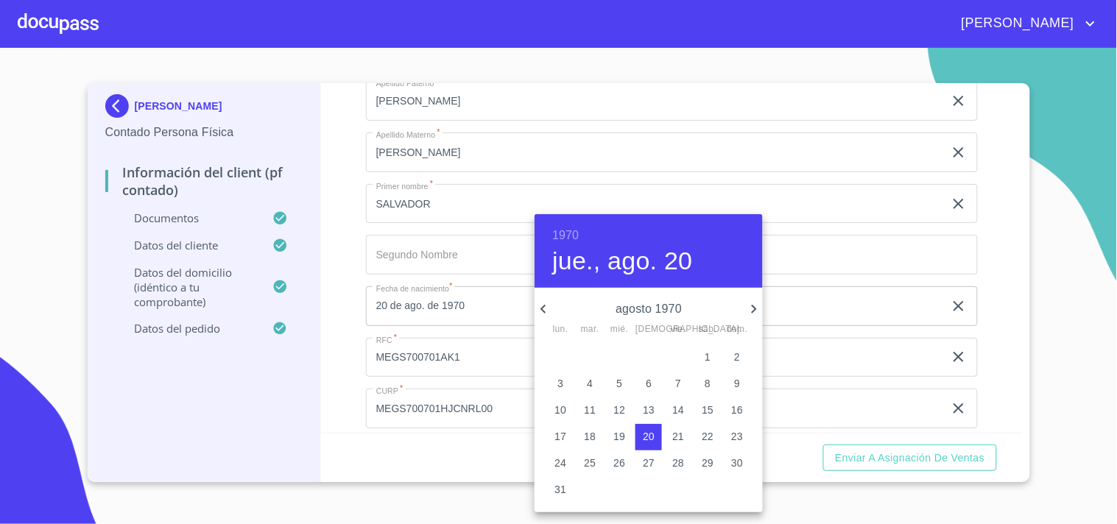
click at [543, 308] on icon "button" at bounding box center [544, 309] width 18 height 18
click at [619, 359] on p "1" at bounding box center [619, 357] width 6 height 15
type input "1 de [DATE]. de 1970"
click at [345, 281] on div at bounding box center [558, 262] width 1117 height 524
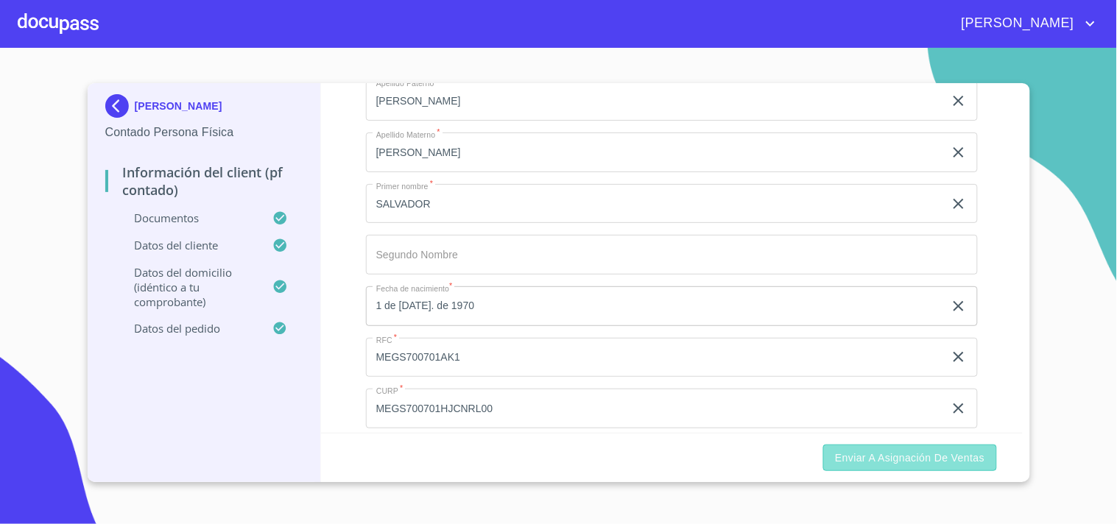
click at [914, 465] on span "Enviar a Asignación de Ventas" at bounding box center [909, 458] width 149 height 18
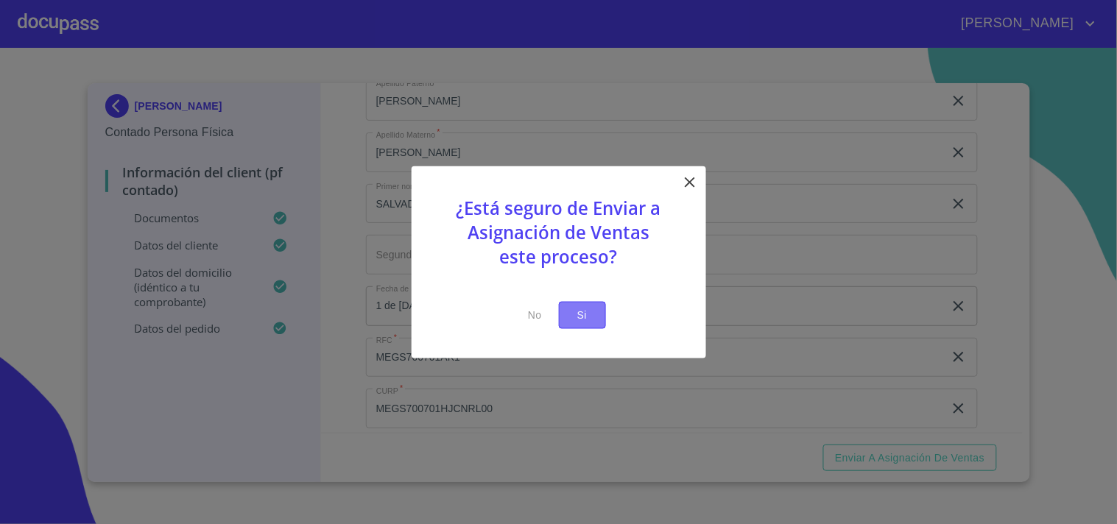
click at [592, 321] on span "Si" at bounding box center [583, 315] width 24 height 18
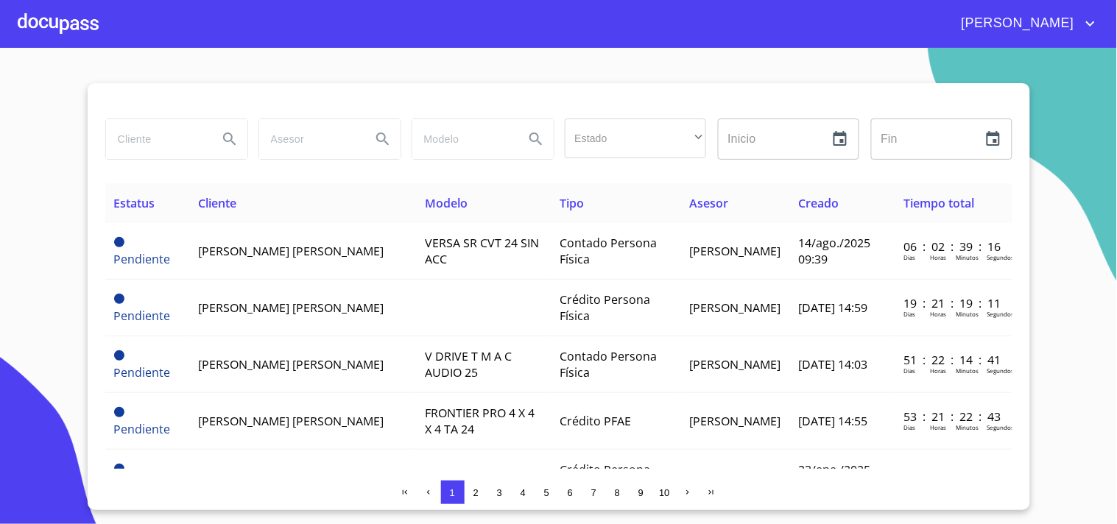
click at [52, 27] on div at bounding box center [58, 23] width 81 height 47
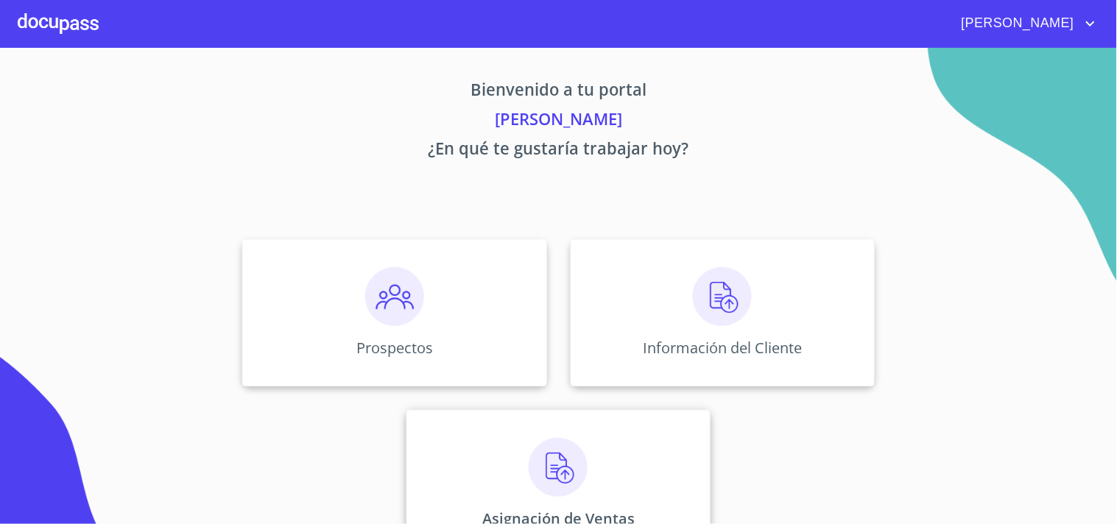
click at [520, 457] on div "Asignación de Ventas" at bounding box center [558, 483] width 304 height 147
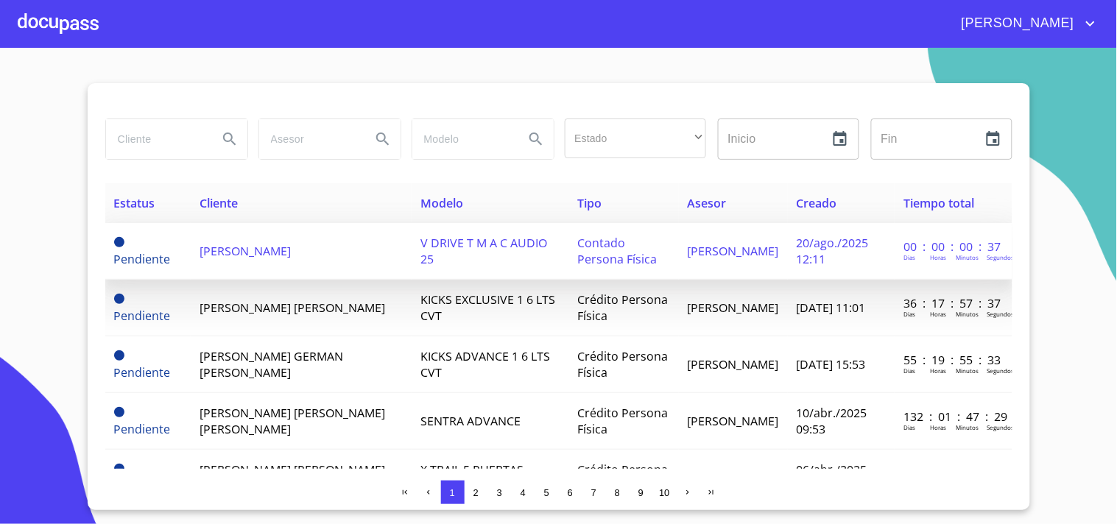
click at [292, 240] on td "[PERSON_NAME]" at bounding box center [301, 251] width 221 height 57
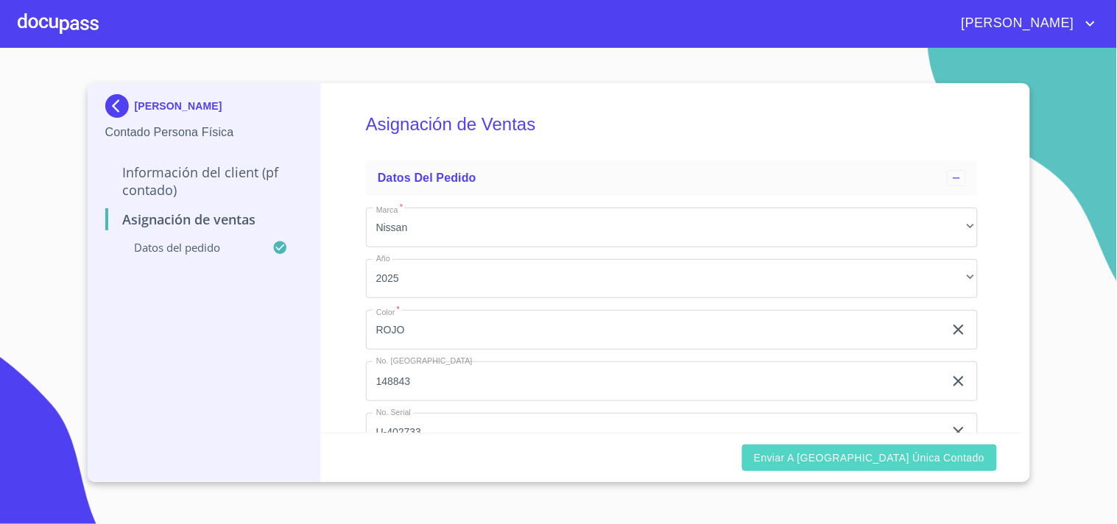
click at [932, 457] on span "Enviar a [GEOGRAPHIC_DATA] única contado" at bounding box center [869, 458] width 231 height 18
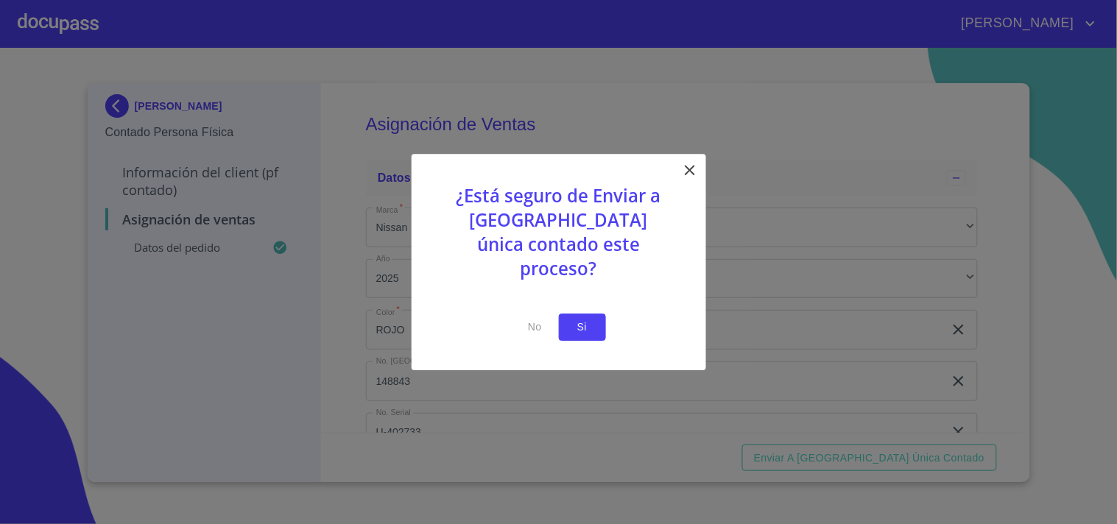
click at [580, 318] on span "Si" at bounding box center [583, 327] width 24 height 18
